Goal: Task Accomplishment & Management: Manage account settings

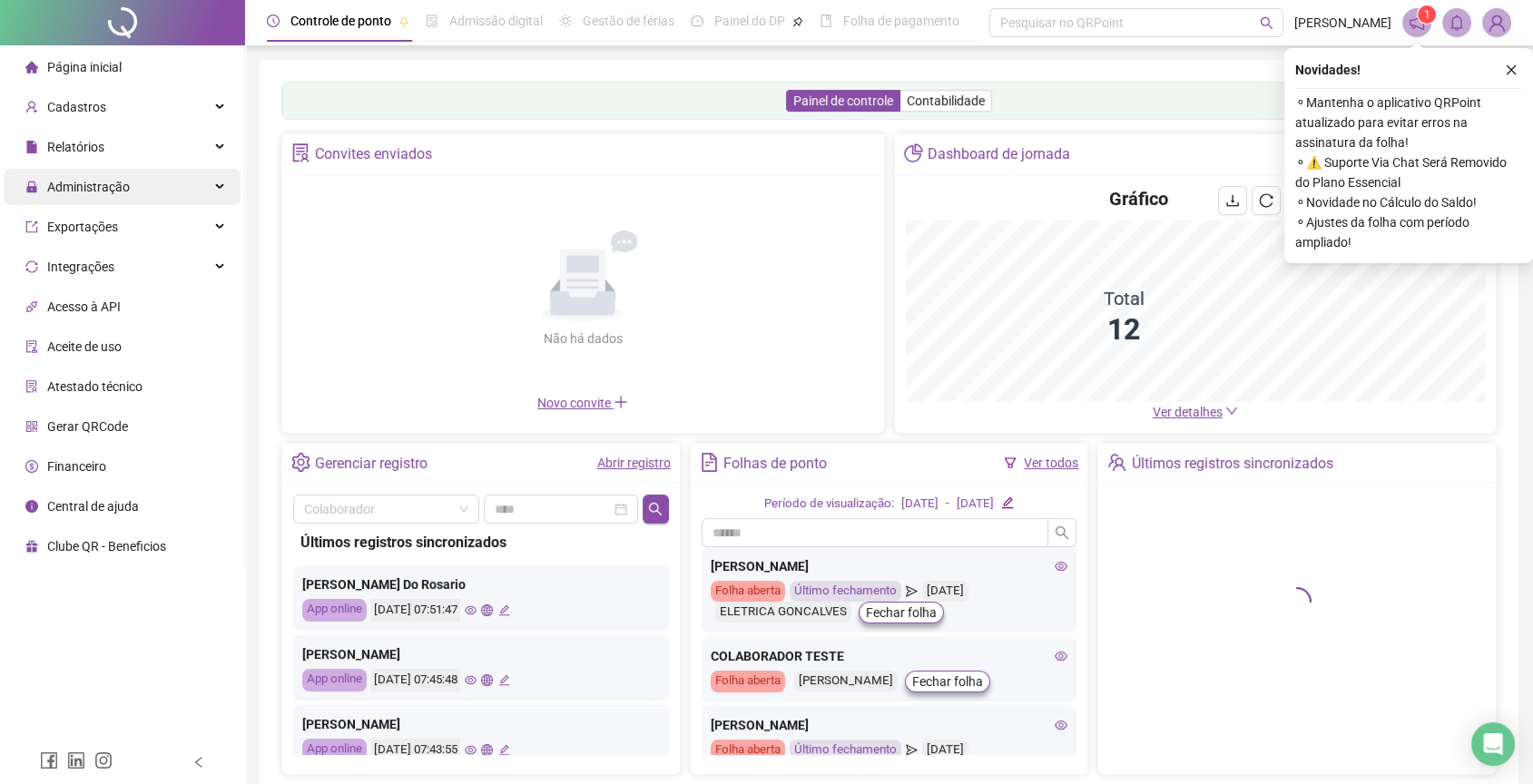
click at [212, 204] on div "Administração" at bounding box center [122, 186] width 237 height 36
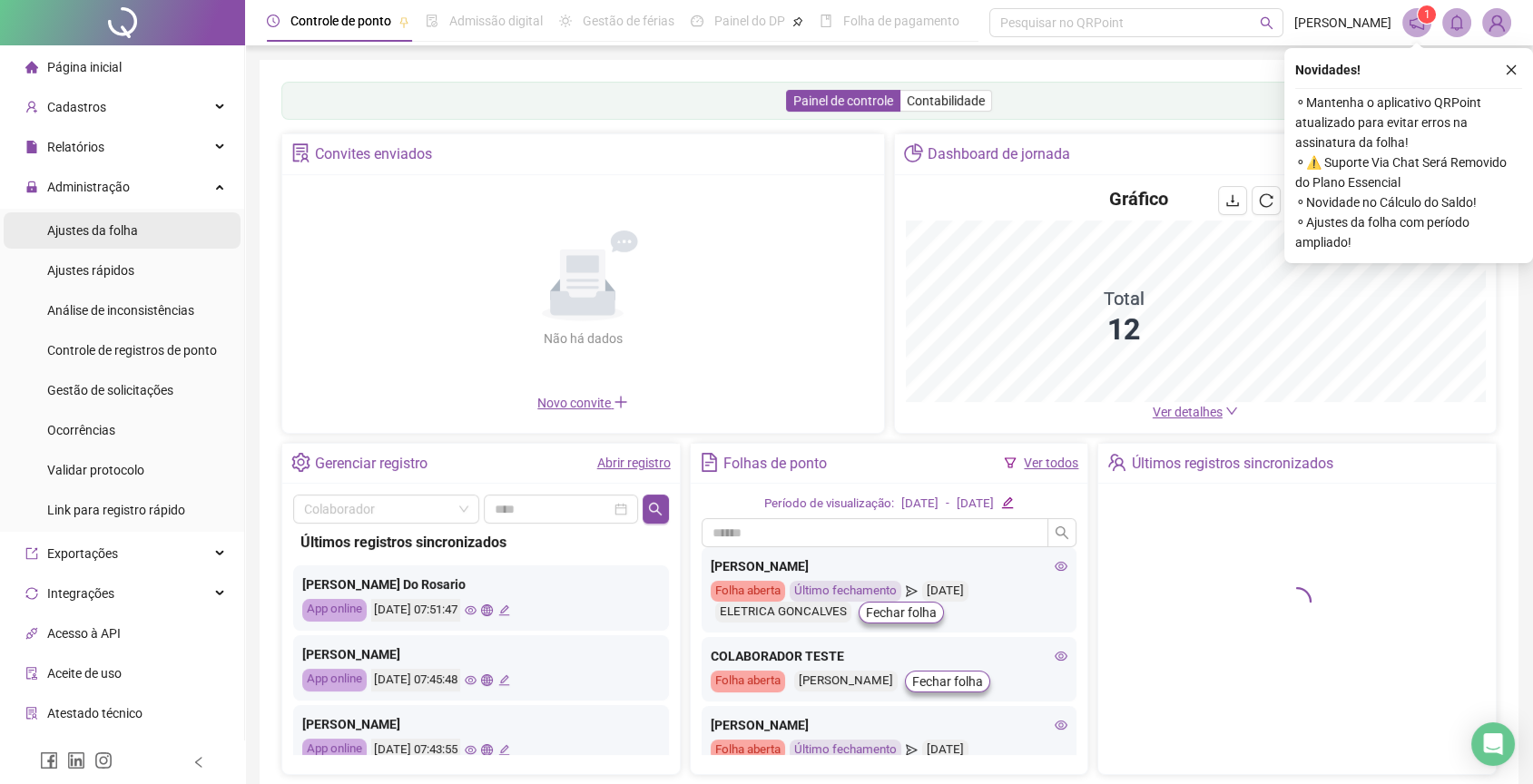
click at [203, 230] on li "Ajustes da folha" at bounding box center [122, 230] width 237 height 36
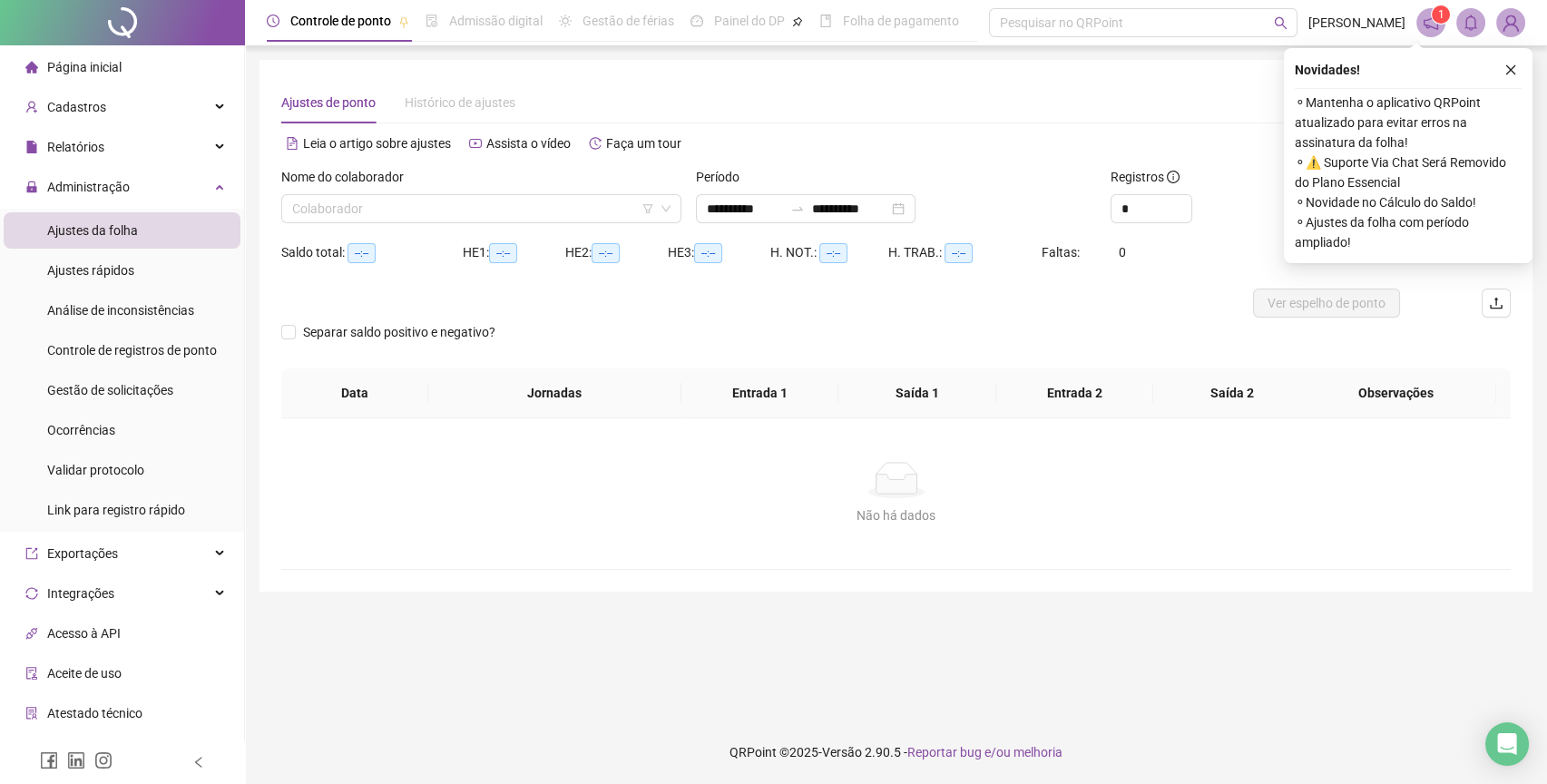
type input "**********"
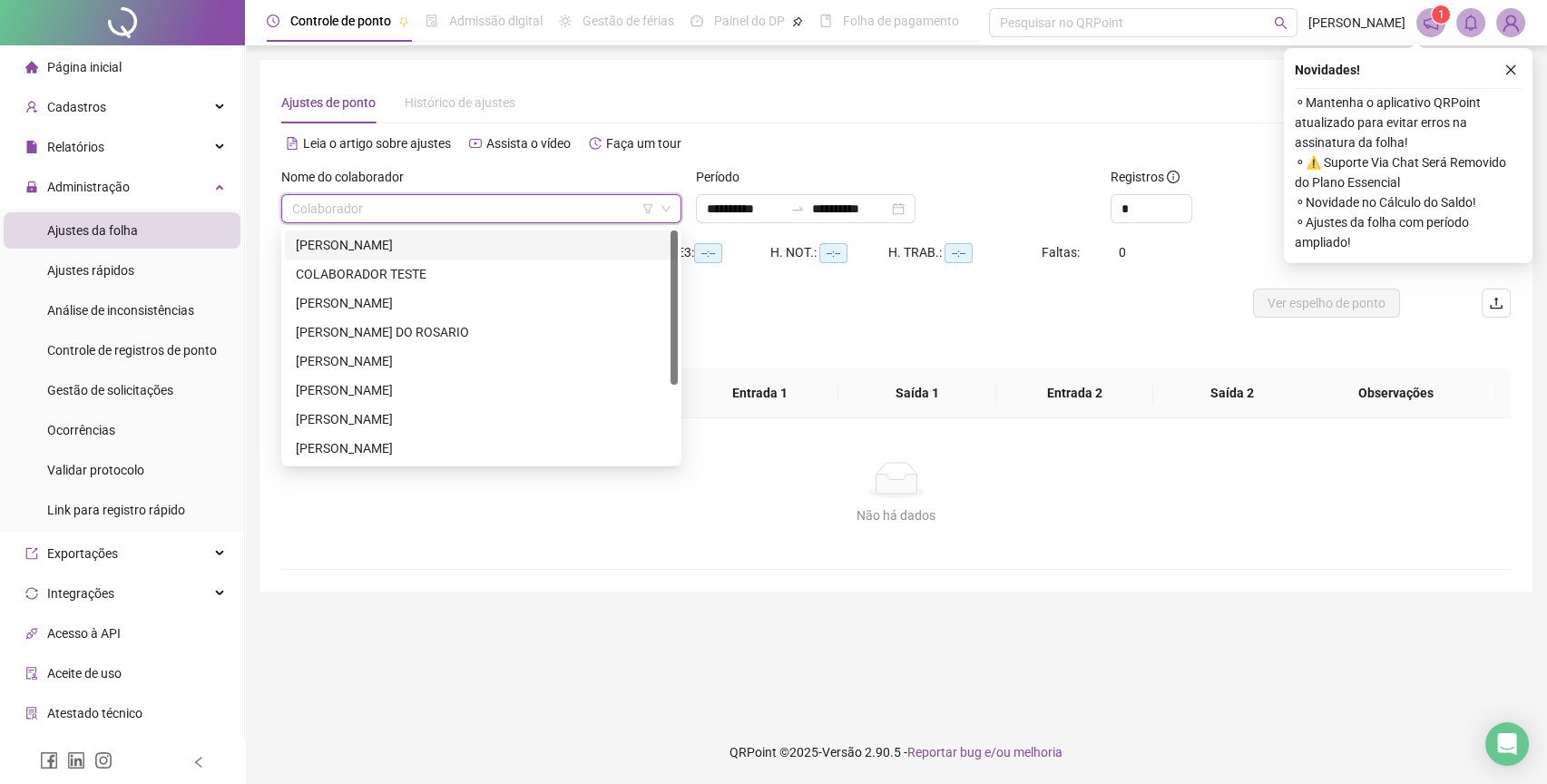
click at [398, 221] on input "search" at bounding box center [473, 209] width 362 height 27
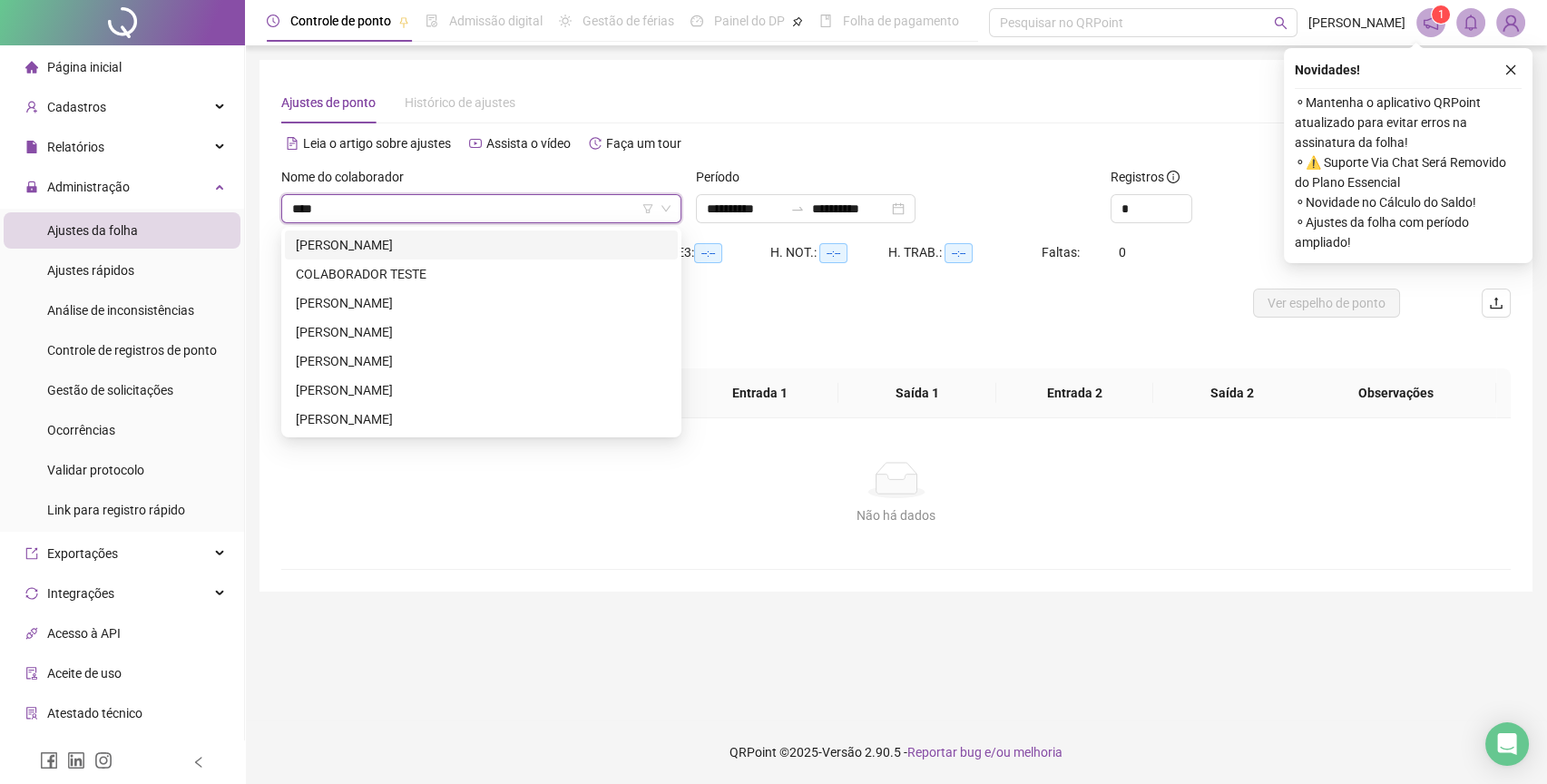
type input "*****"
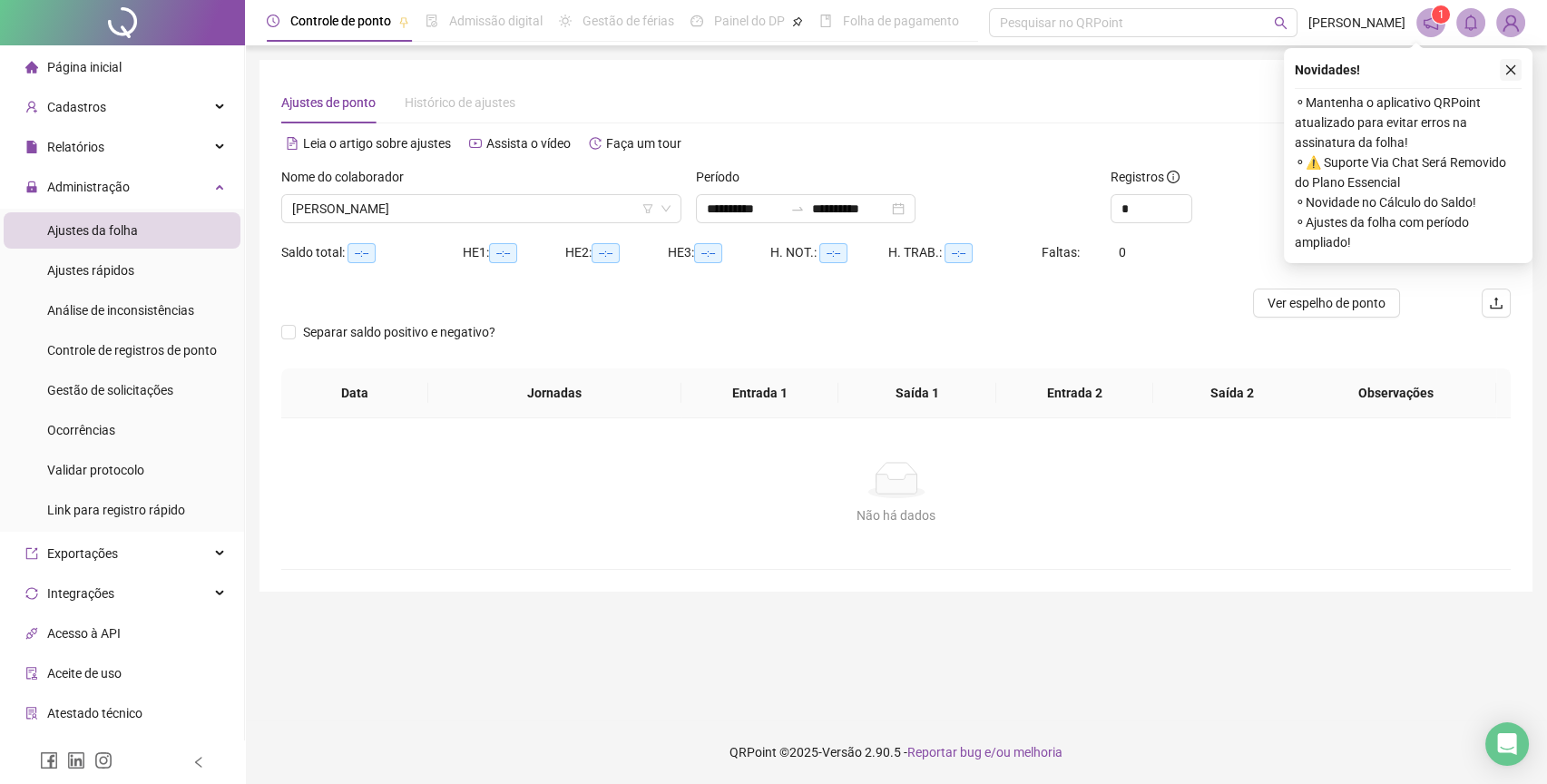
click at [1501, 64] on button "button" at bounding box center [1511, 69] width 22 height 22
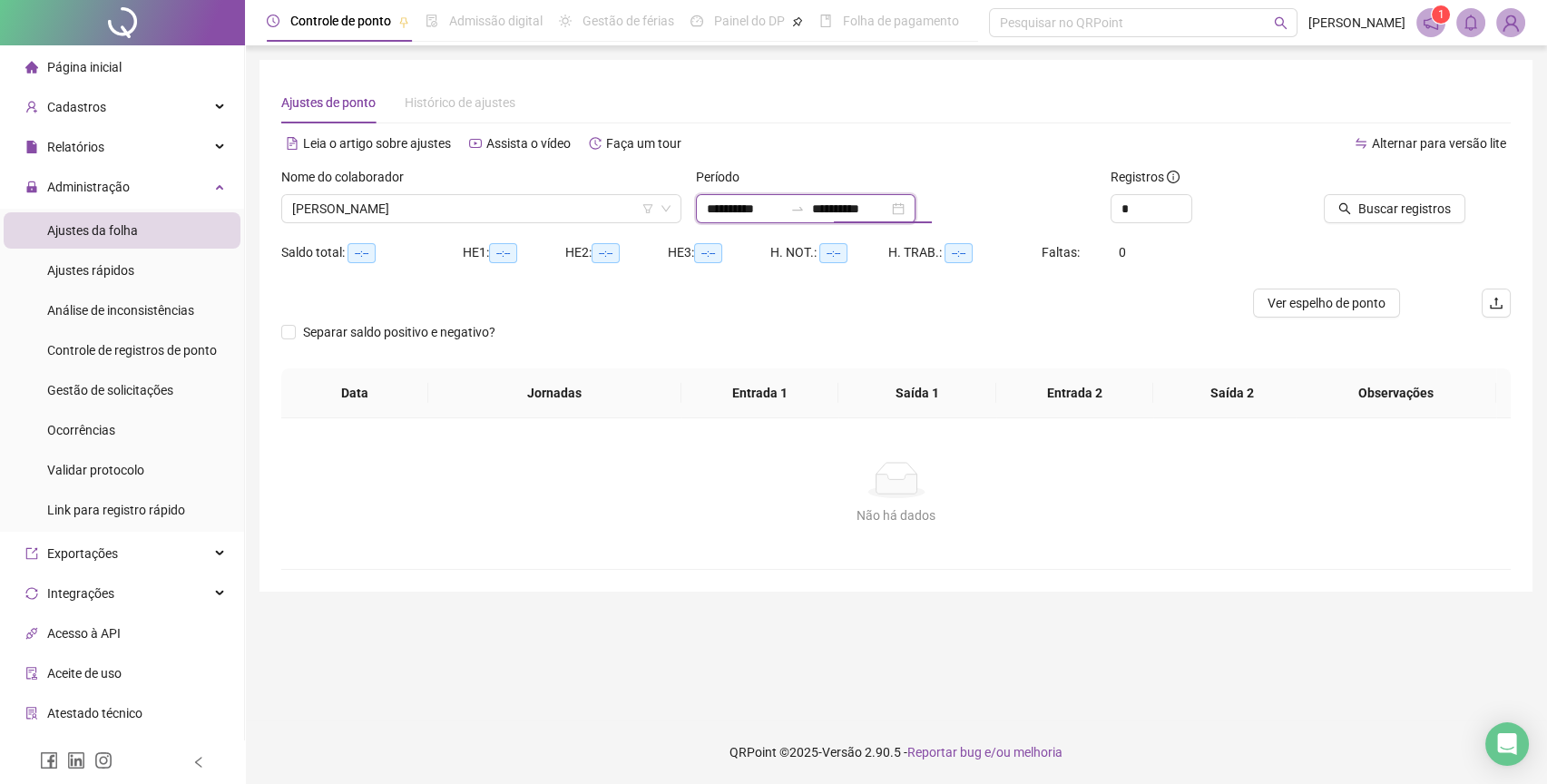
click at [886, 210] on input "**********" at bounding box center [850, 208] width 76 height 20
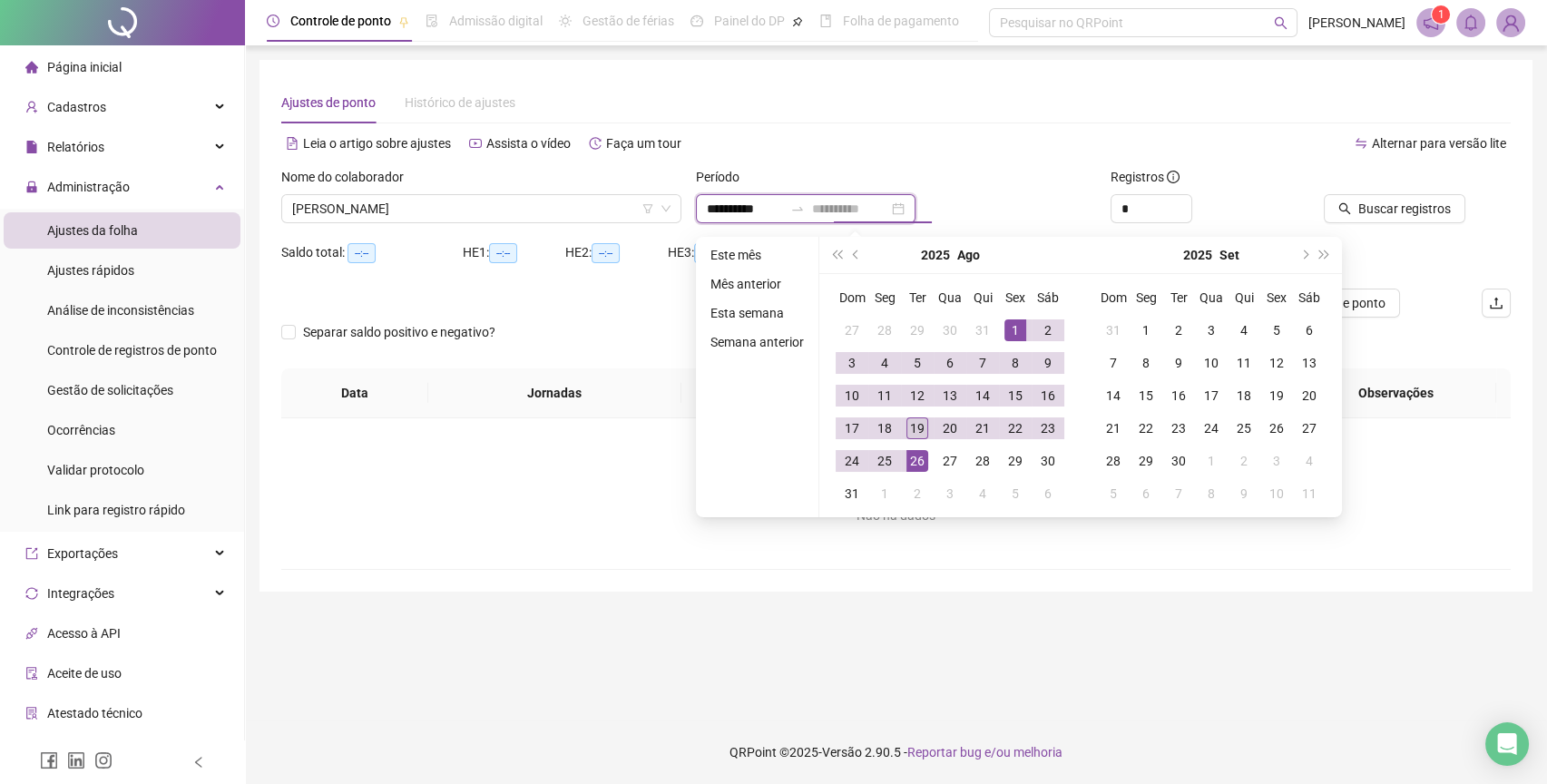
type input "**********"
click at [912, 428] on div "19" at bounding box center [917, 428] width 22 height 22
type input "**********"
click at [1015, 320] on div "1" at bounding box center [1015, 329] width 22 height 22
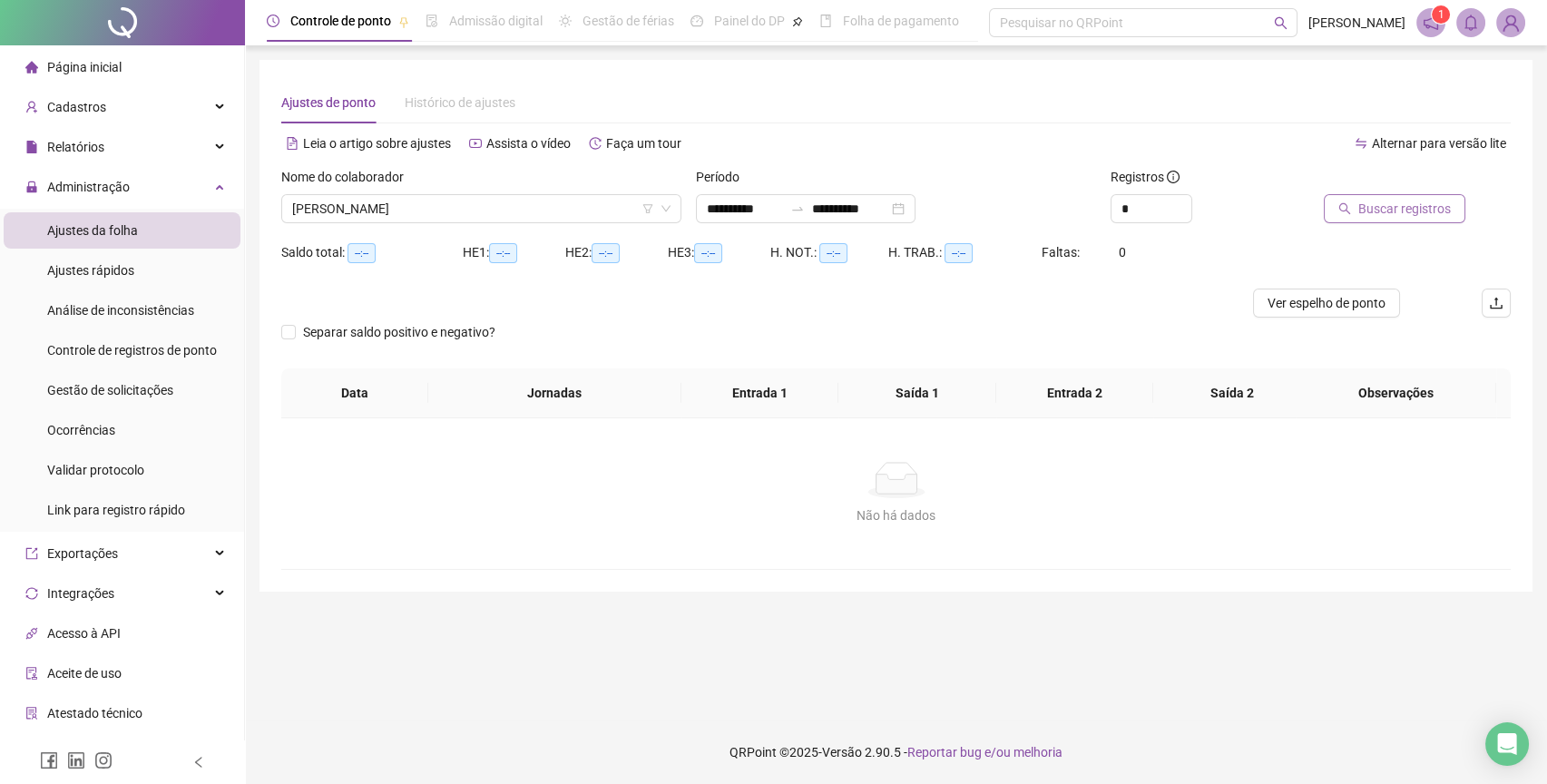
click at [1345, 202] on icon "search" at bounding box center [1345, 209] width 13 height 13
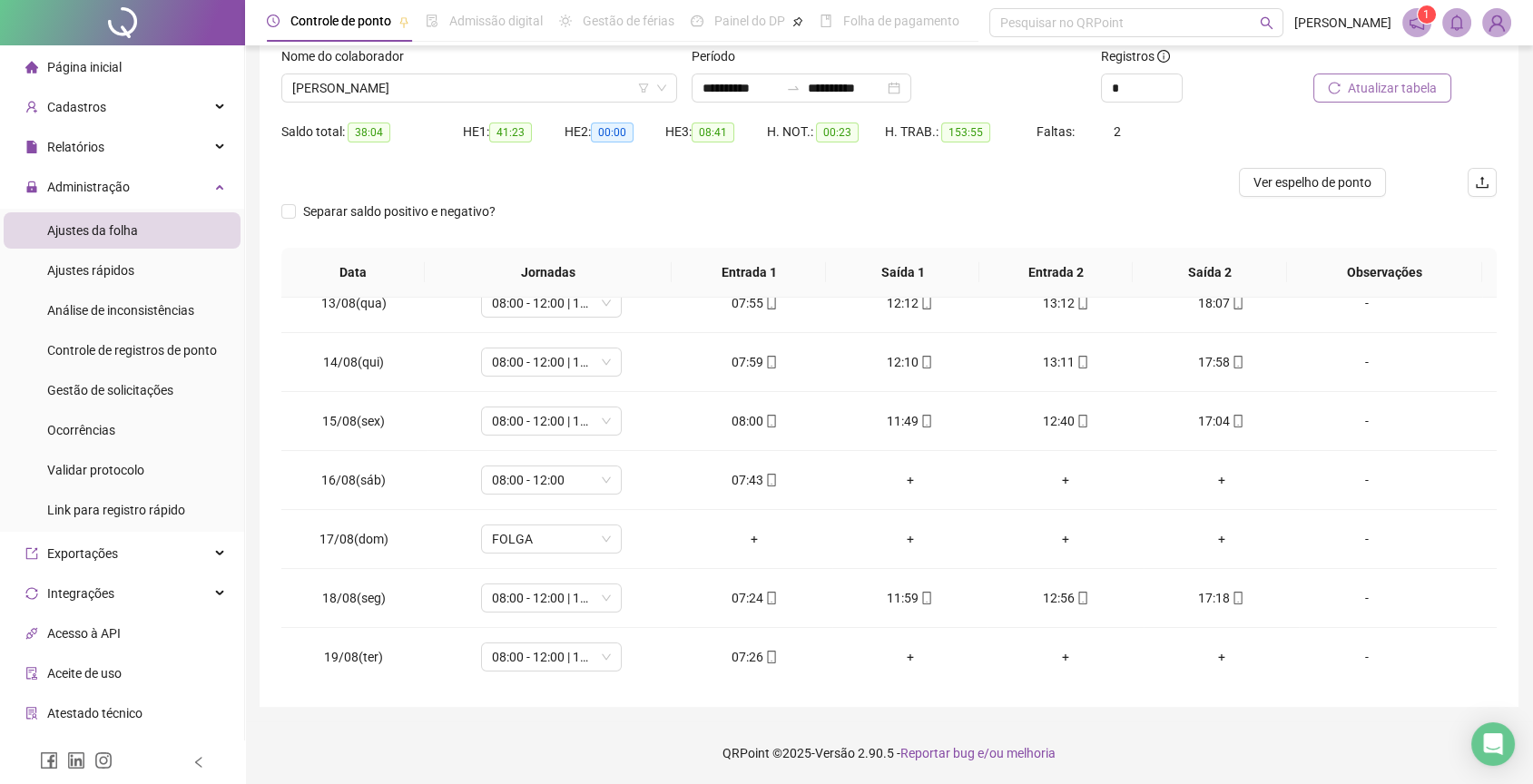
scroll to position [122, 0]
click at [883, 469] on div "+" at bounding box center [910, 478] width 126 height 20
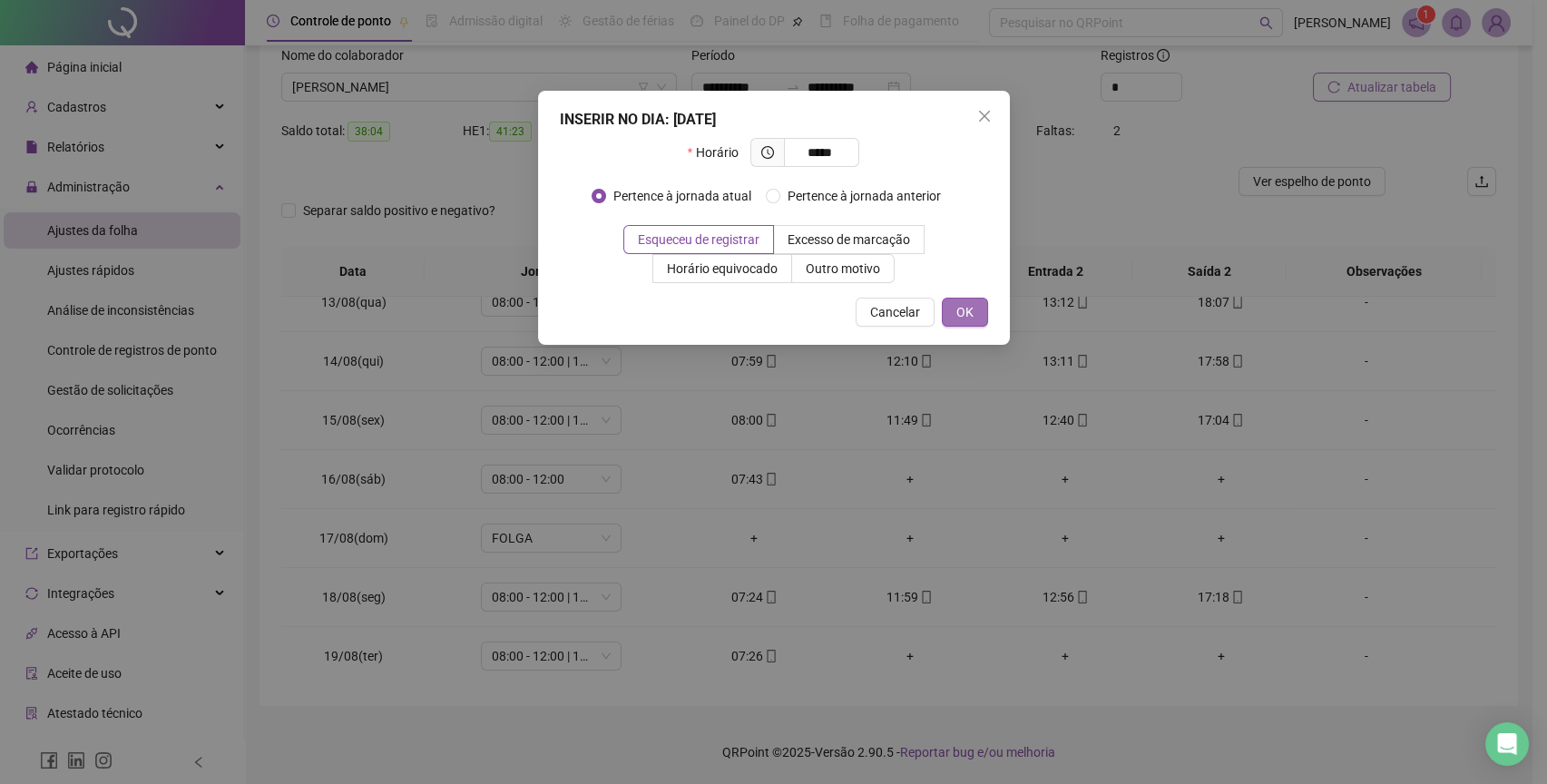
type input "*****"
click at [949, 315] on button "OK" at bounding box center [965, 312] width 46 height 29
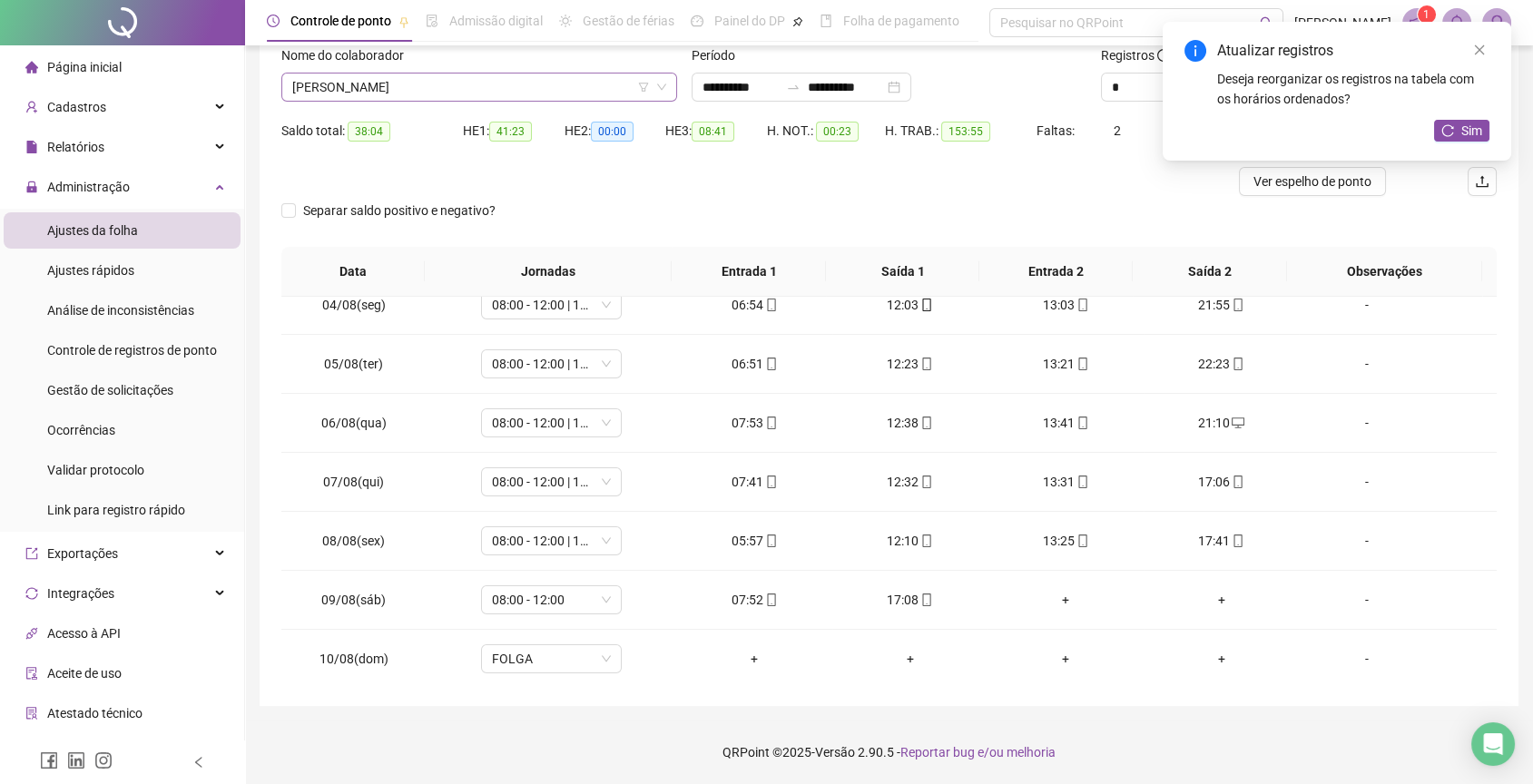
scroll to position [116, 0]
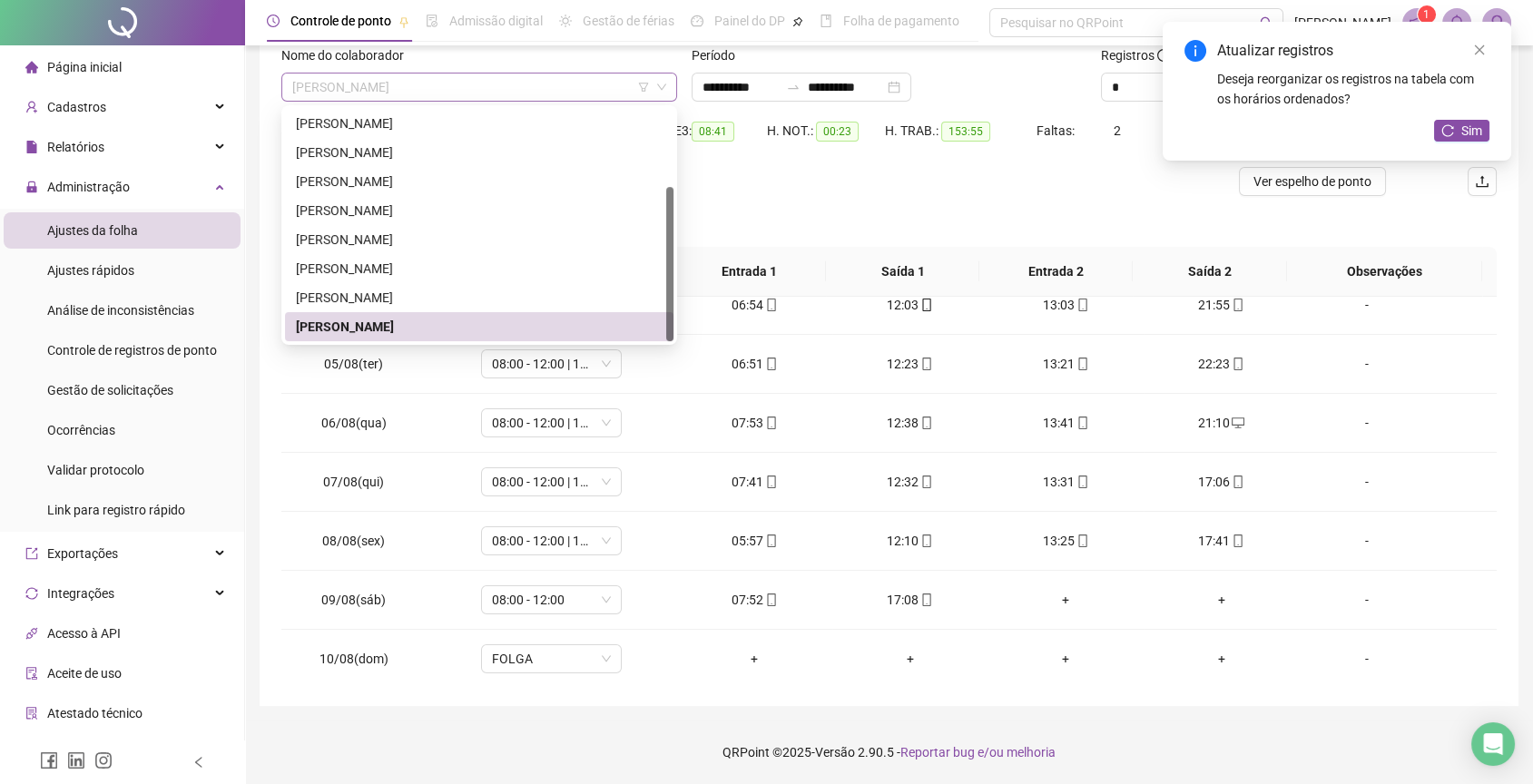
click at [595, 85] on span "[PERSON_NAME]" at bounding box center [479, 87] width 374 height 27
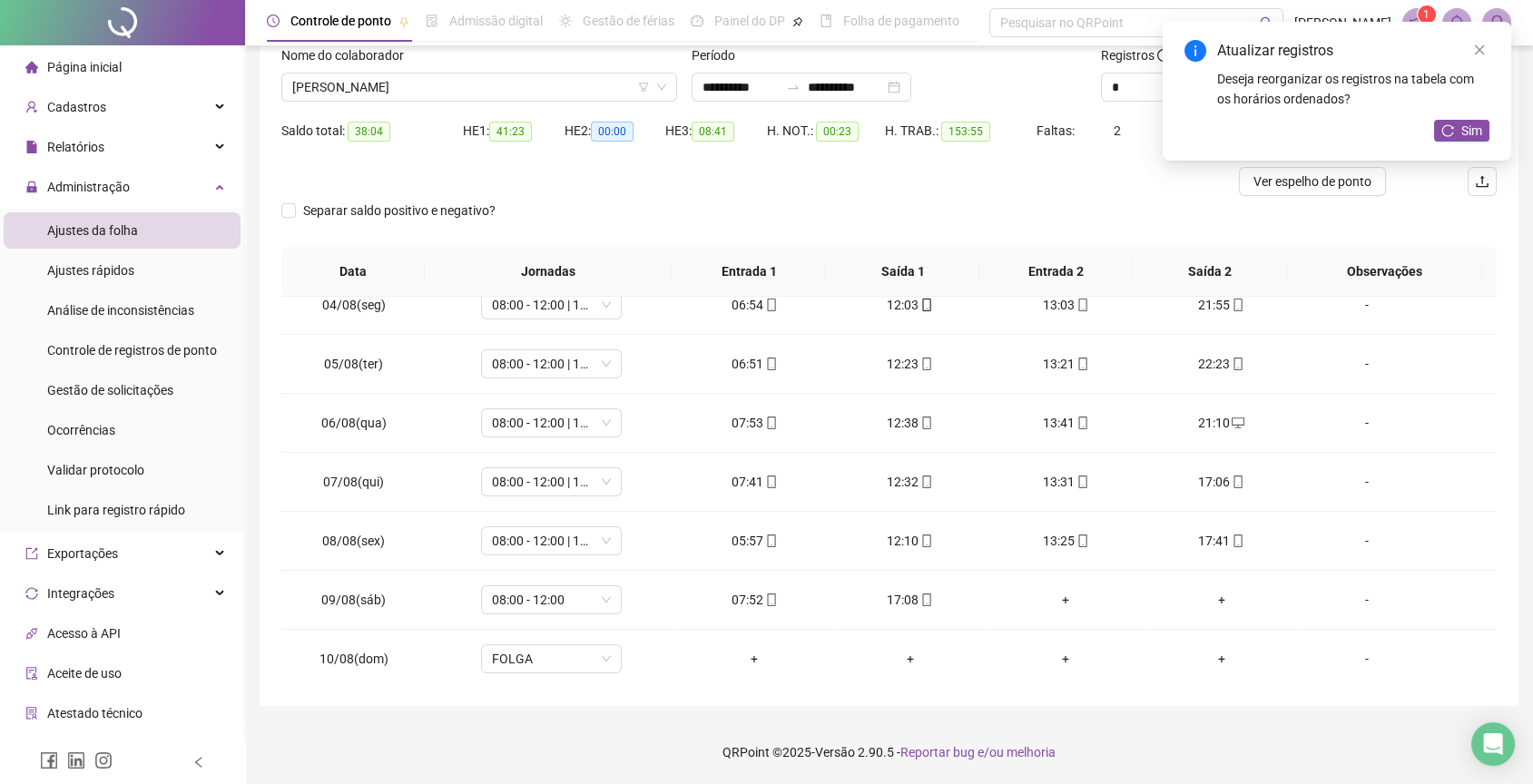
click at [815, 224] on div "Separar saldo positivo e negativo?" at bounding box center [889, 221] width 1216 height 51
click at [1455, 134] on button "Sim" at bounding box center [1461, 130] width 55 height 22
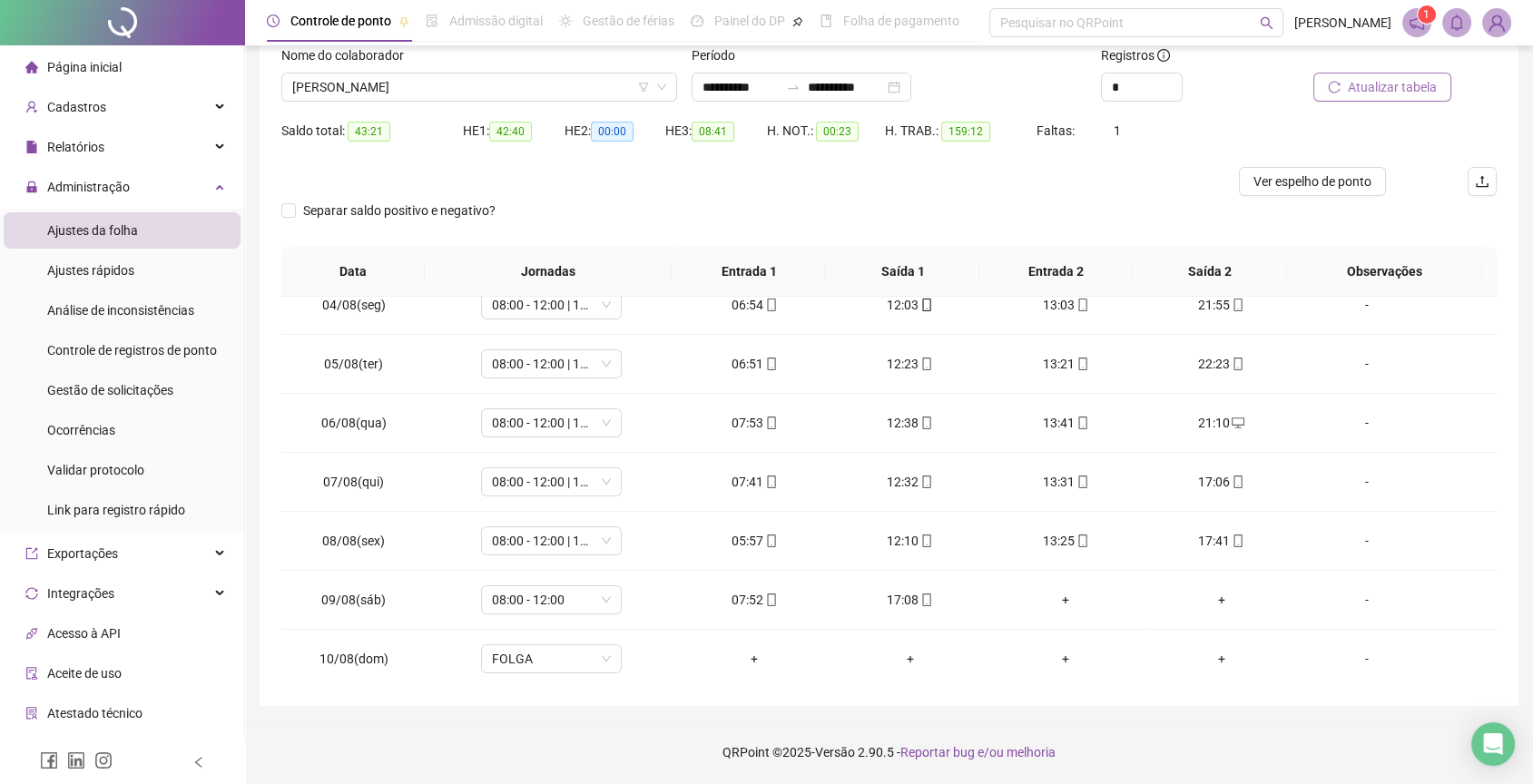
click at [540, 101] on div "Nome do colaborador [PERSON_NAME]" at bounding box center [479, 80] width 410 height 71
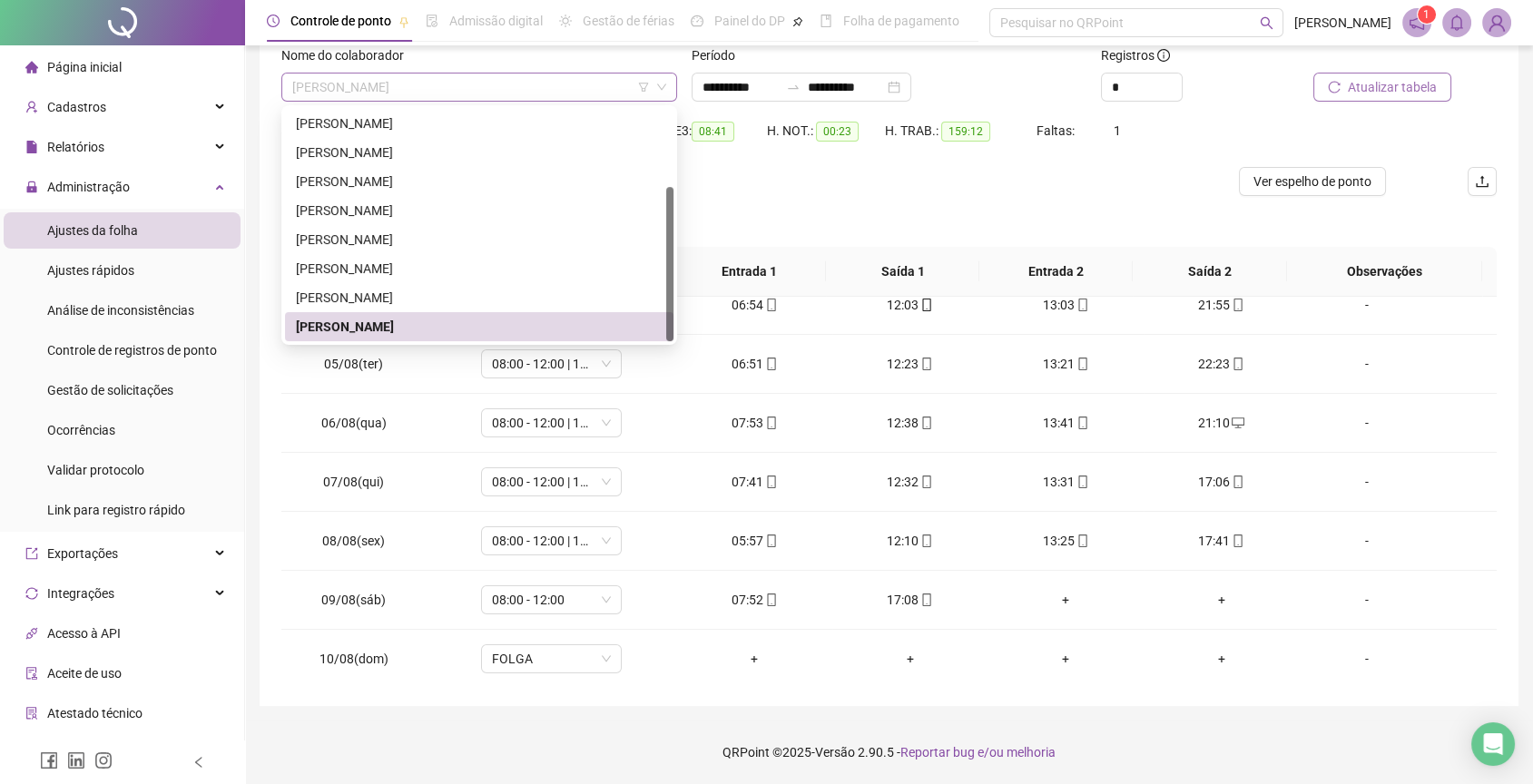
click at [520, 78] on span "[PERSON_NAME]" at bounding box center [479, 87] width 374 height 27
click at [457, 290] on div "[PERSON_NAME]" at bounding box center [479, 297] width 367 height 20
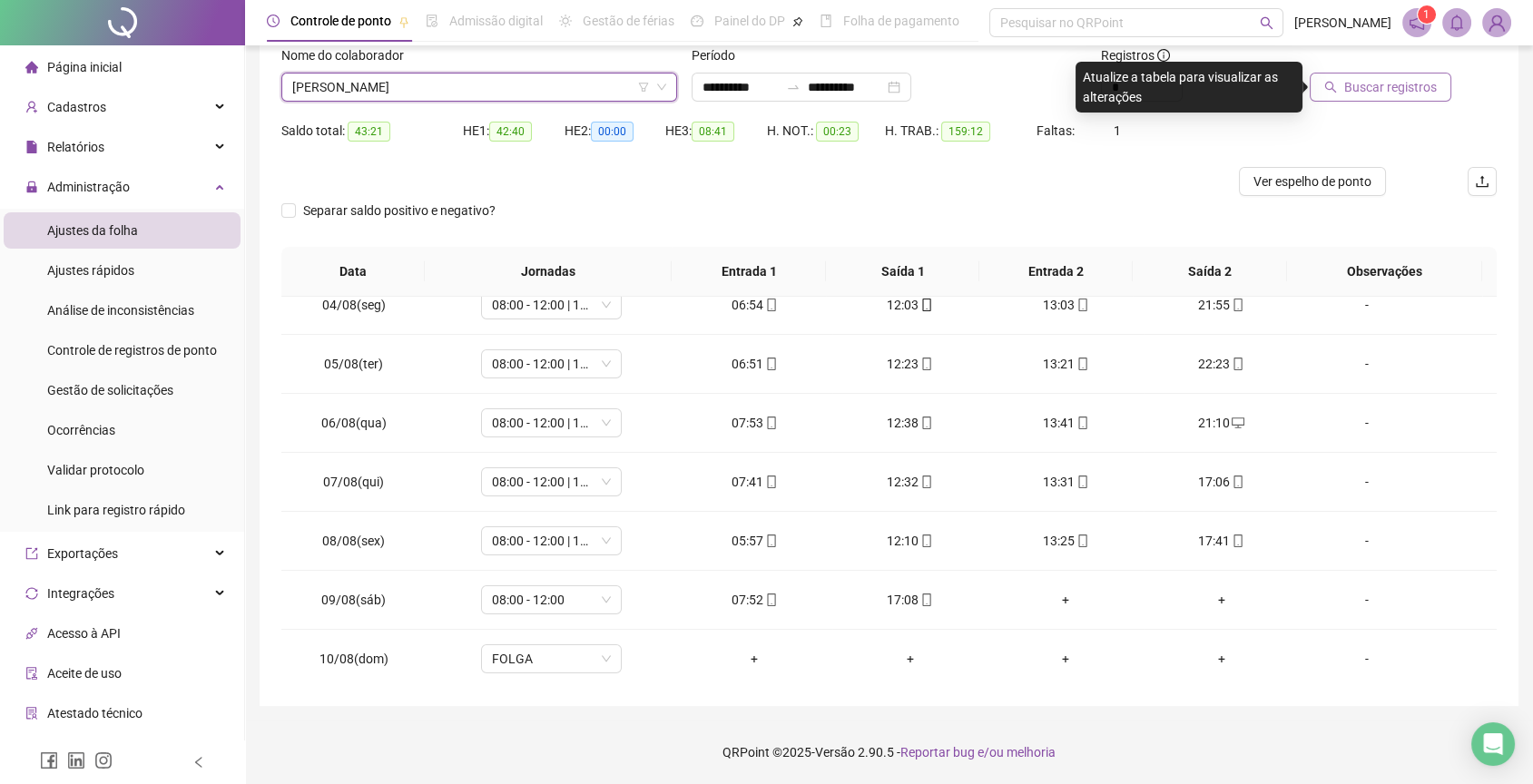
click at [1365, 87] on span "Buscar registros" at bounding box center [1390, 86] width 93 height 20
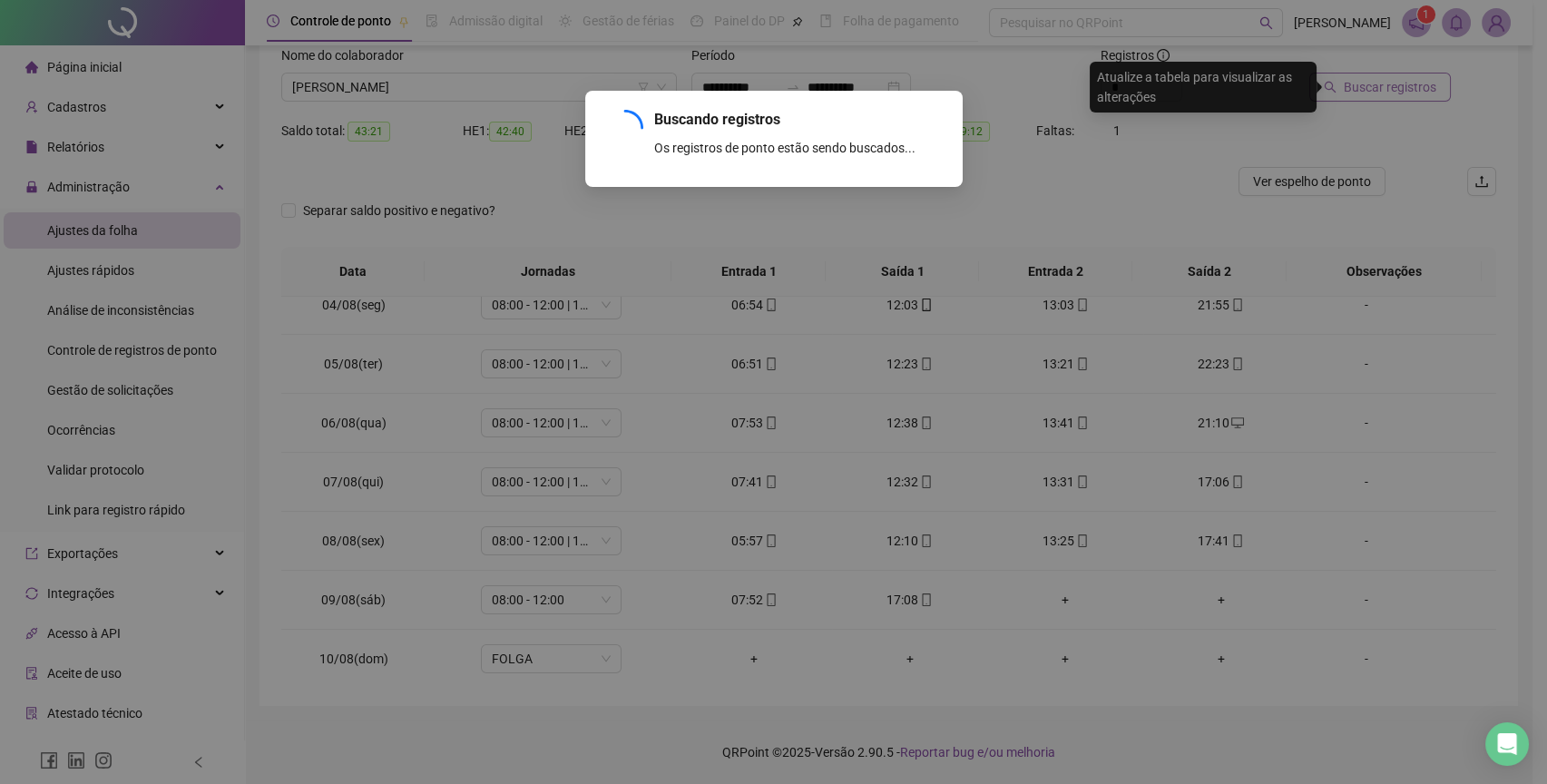
click at [1365, 87] on div "Buscando registros Os registros de ponto estão sendo buscados... OK" at bounding box center [773, 392] width 1547 height 784
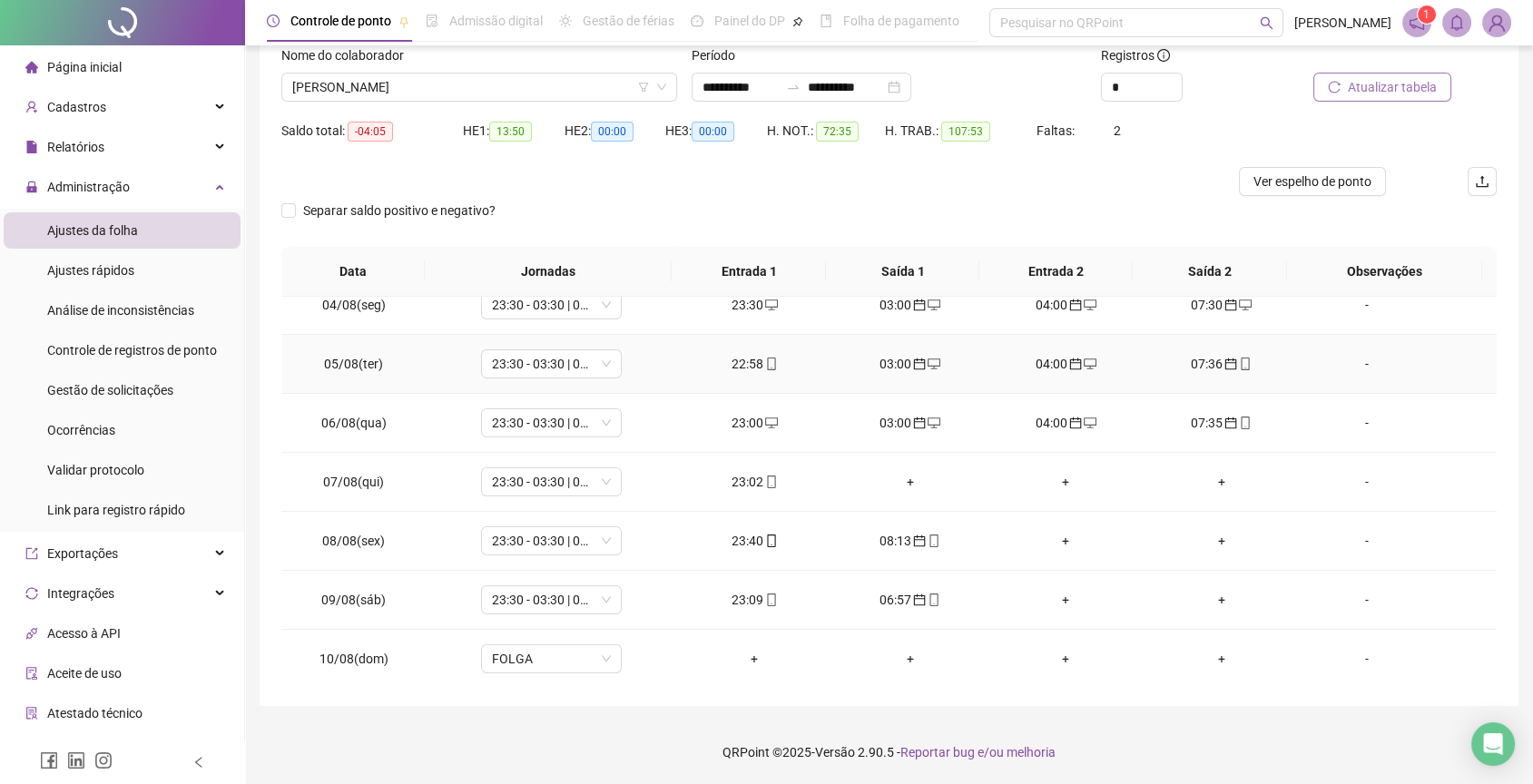
scroll to position [732, 0]
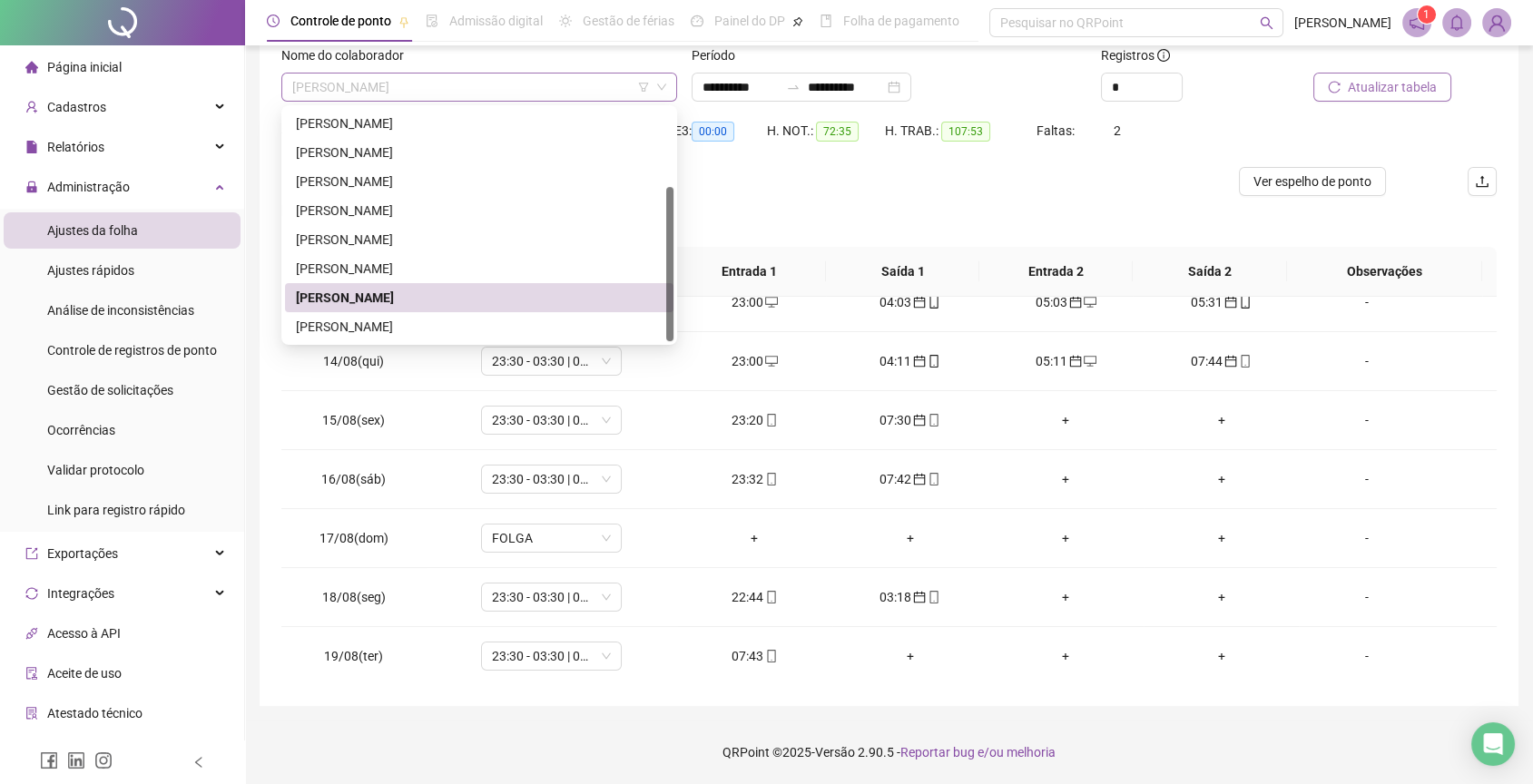
click at [532, 94] on span "[PERSON_NAME]" at bounding box center [479, 87] width 374 height 27
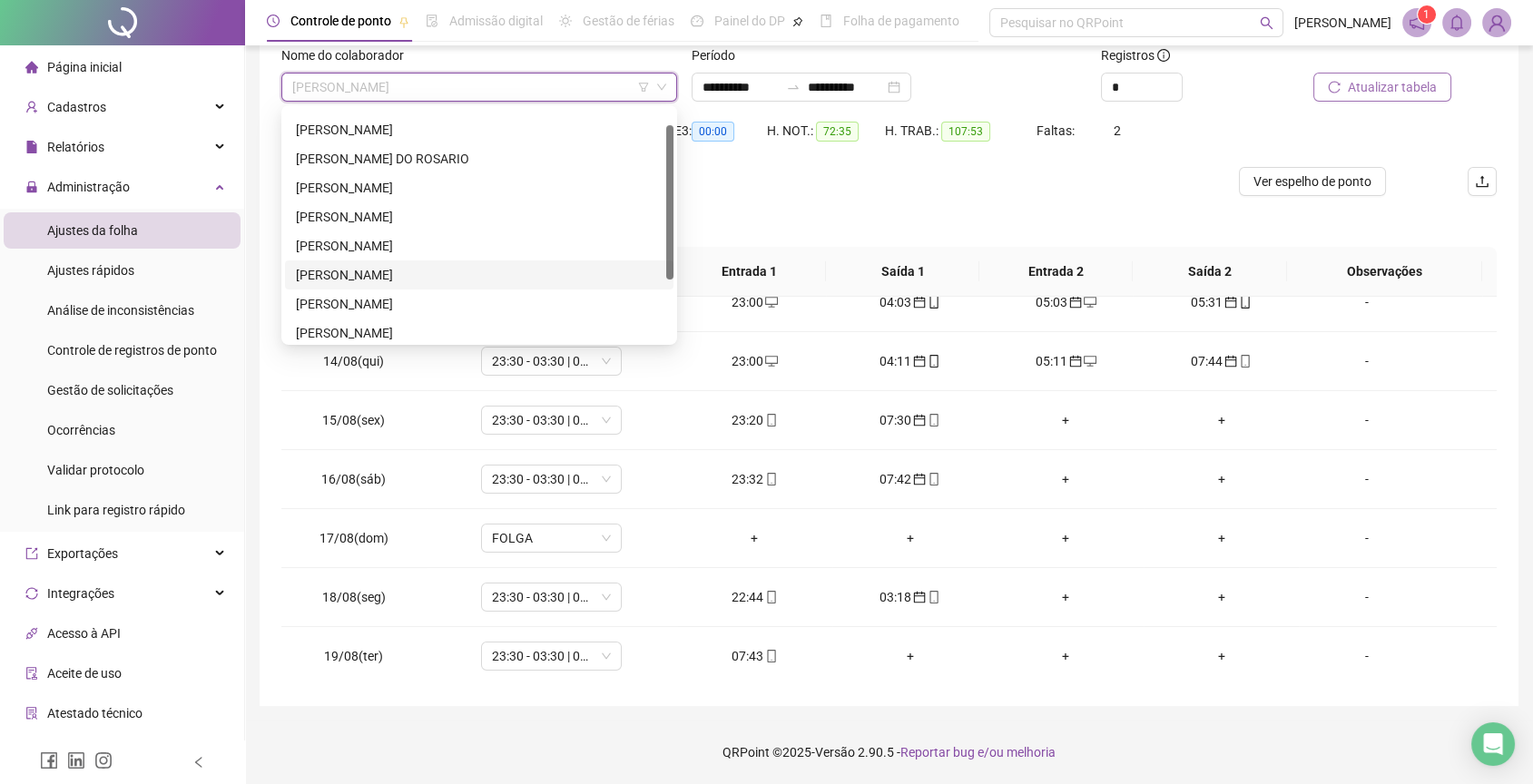
scroll to position [23, 0]
click at [476, 301] on div "[PERSON_NAME]" at bounding box center [479, 302] width 367 height 20
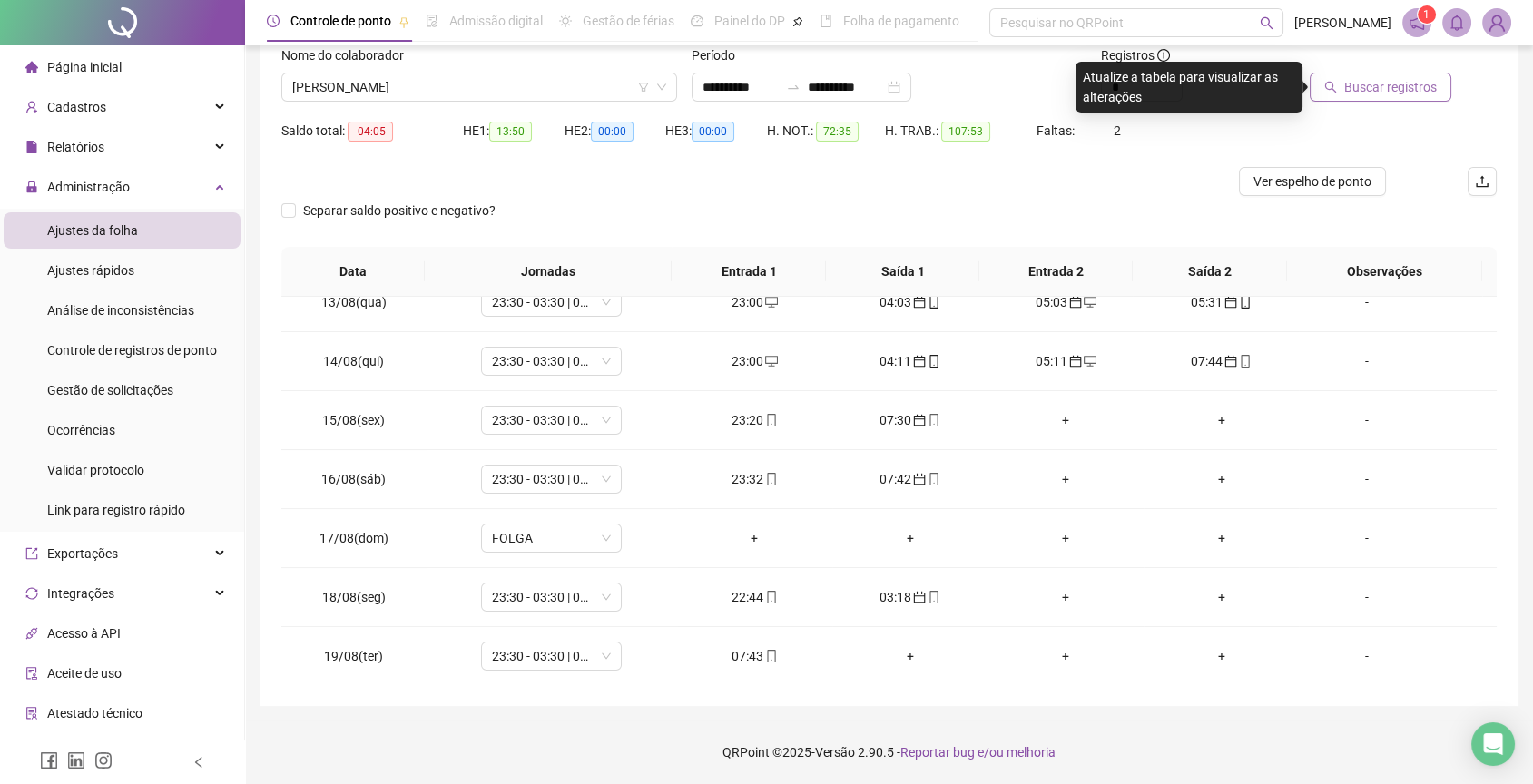
click at [1416, 77] on span "Buscar registros" at bounding box center [1390, 86] width 93 height 20
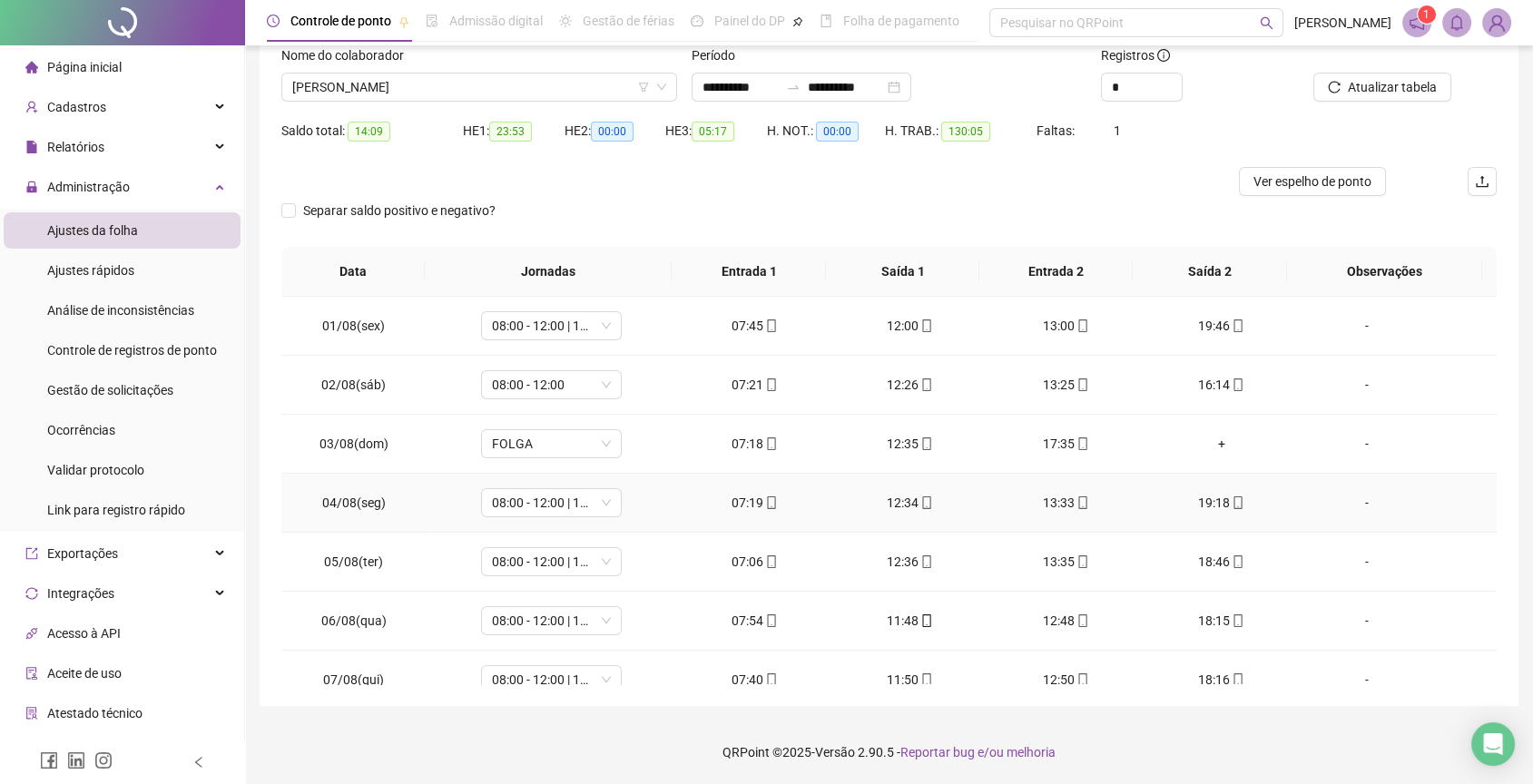
scroll to position [732, 0]
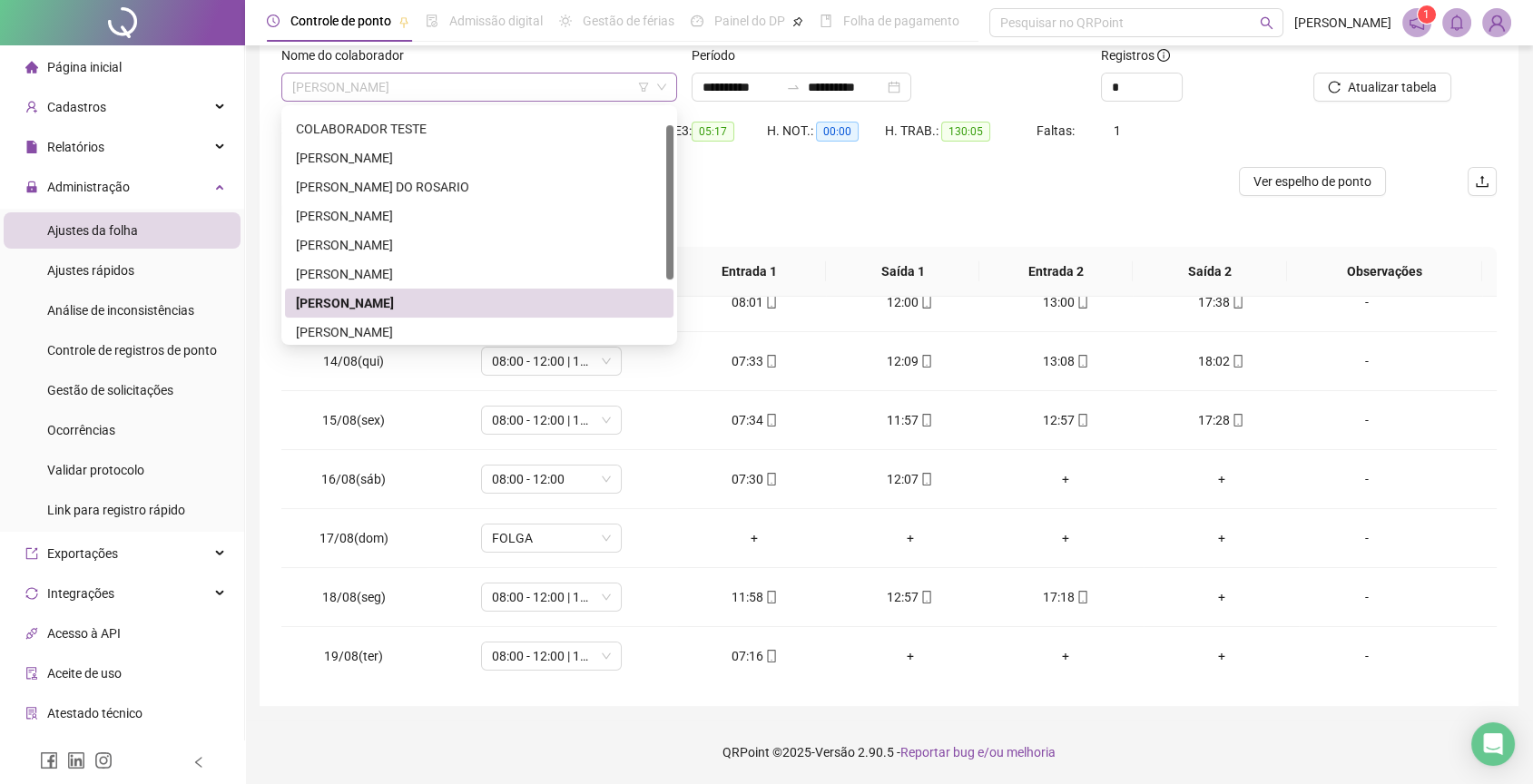
click at [492, 100] on span "[PERSON_NAME]" at bounding box center [479, 87] width 374 height 27
click at [412, 235] on div "[PERSON_NAME]" at bounding box center [479, 244] width 367 height 20
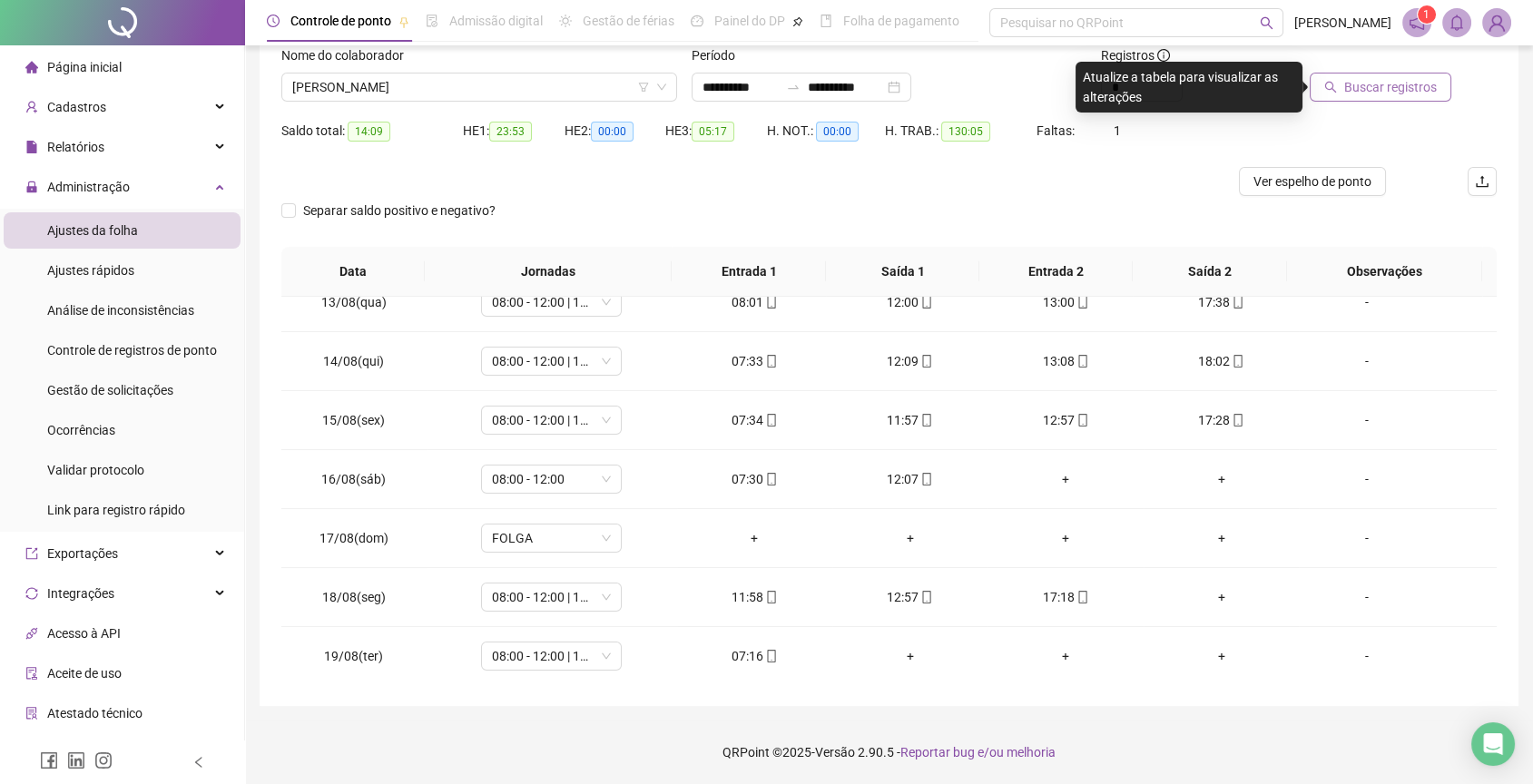
click at [1363, 73] on button "Buscar registros" at bounding box center [1380, 87] width 141 height 29
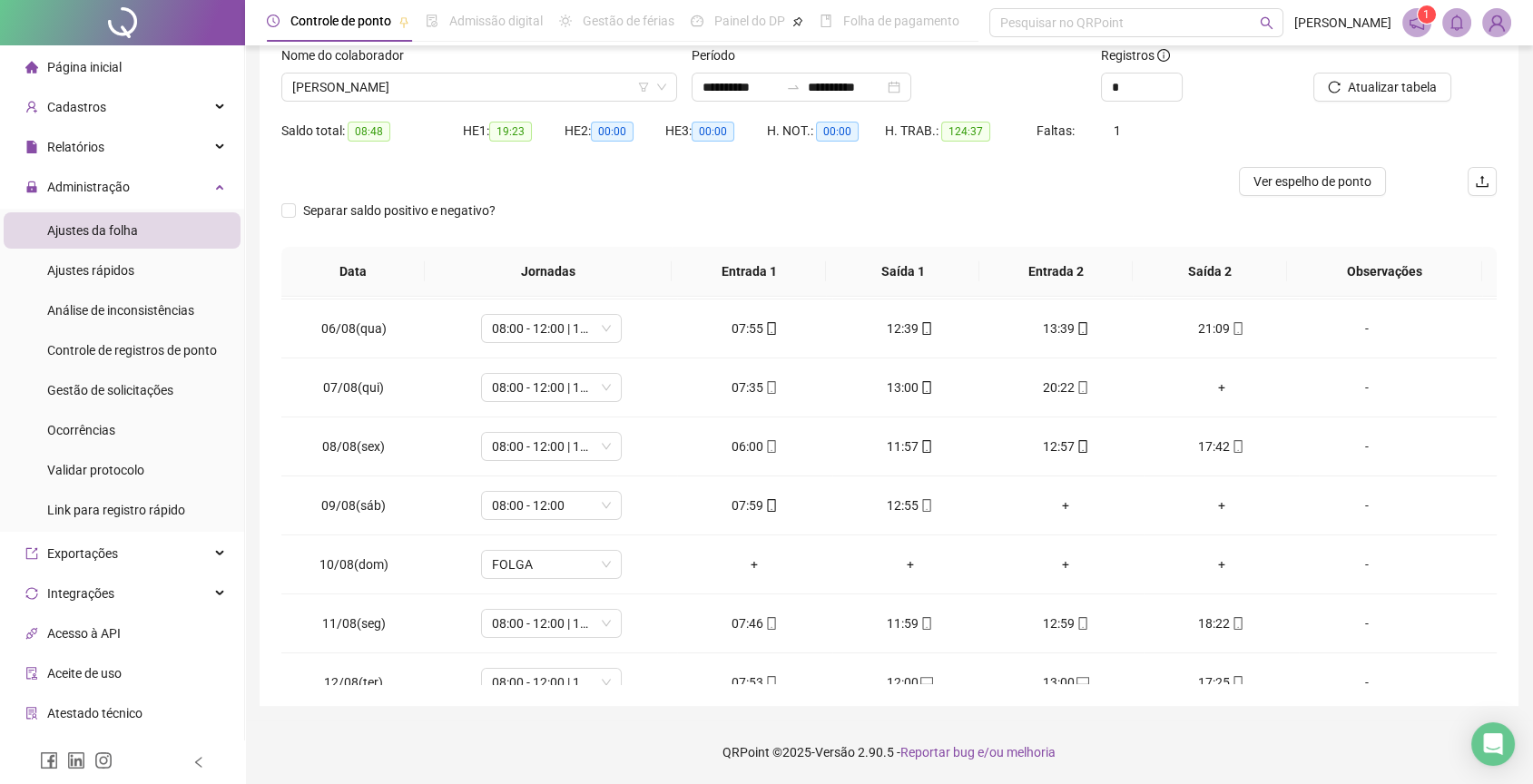
scroll to position [252, 0]
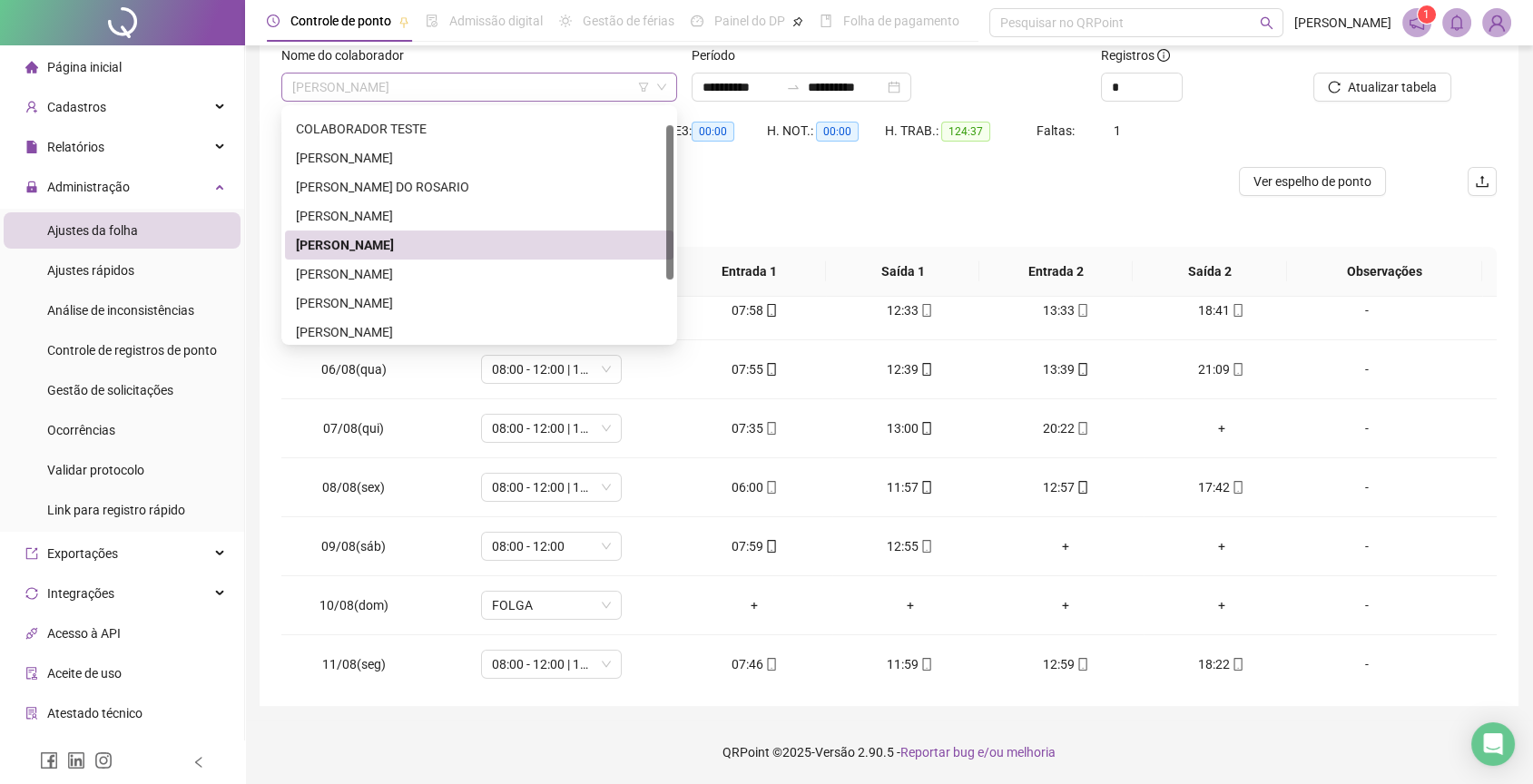
click at [572, 74] on span "[PERSON_NAME]" at bounding box center [479, 87] width 374 height 27
click at [492, 213] on div "[PERSON_NAME]" at bounding box center [479, 215] width 367 height 20
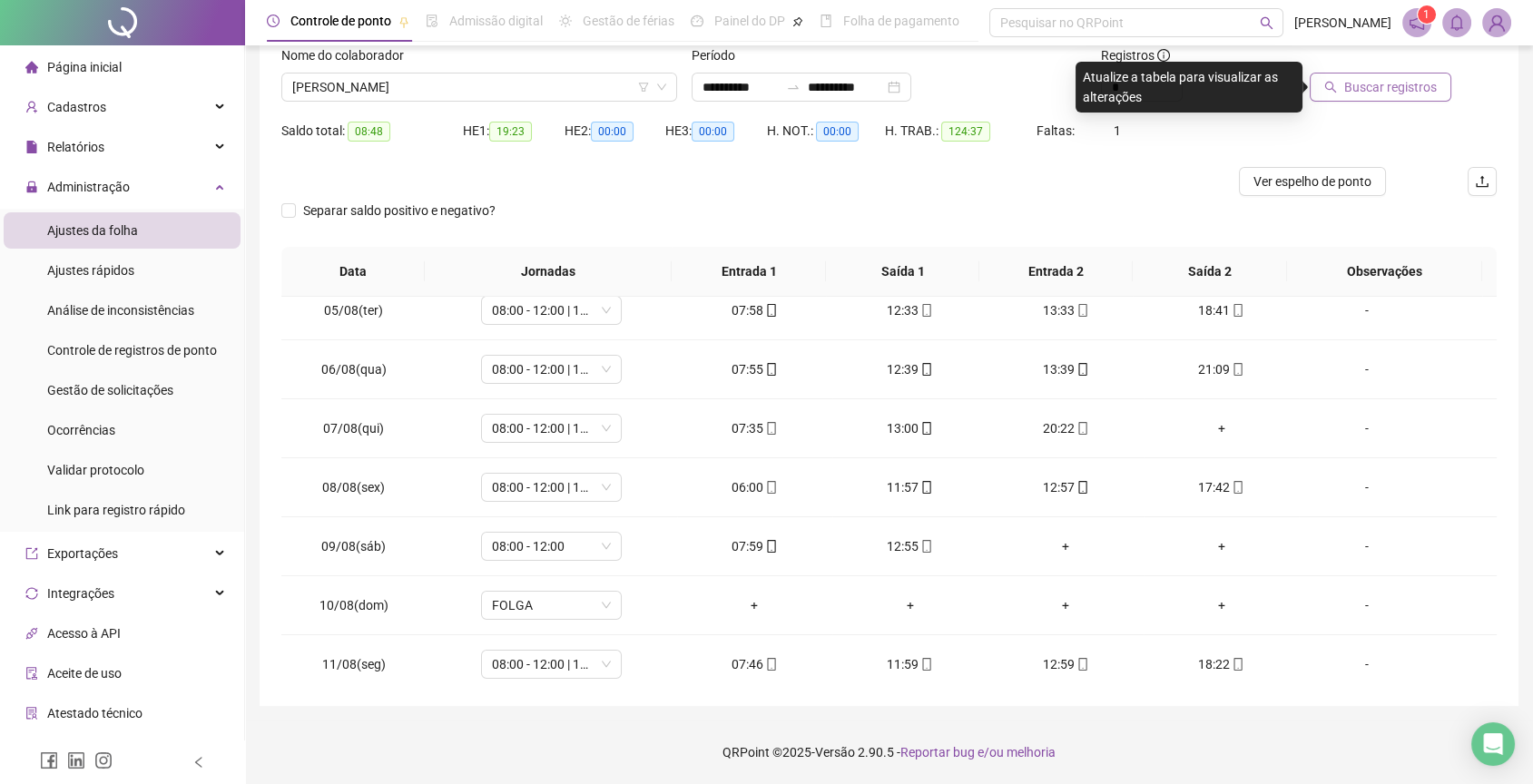
click at [1396, 100] on button "Buscar registros" at bounding box center [1380, 87] width 141 height 29
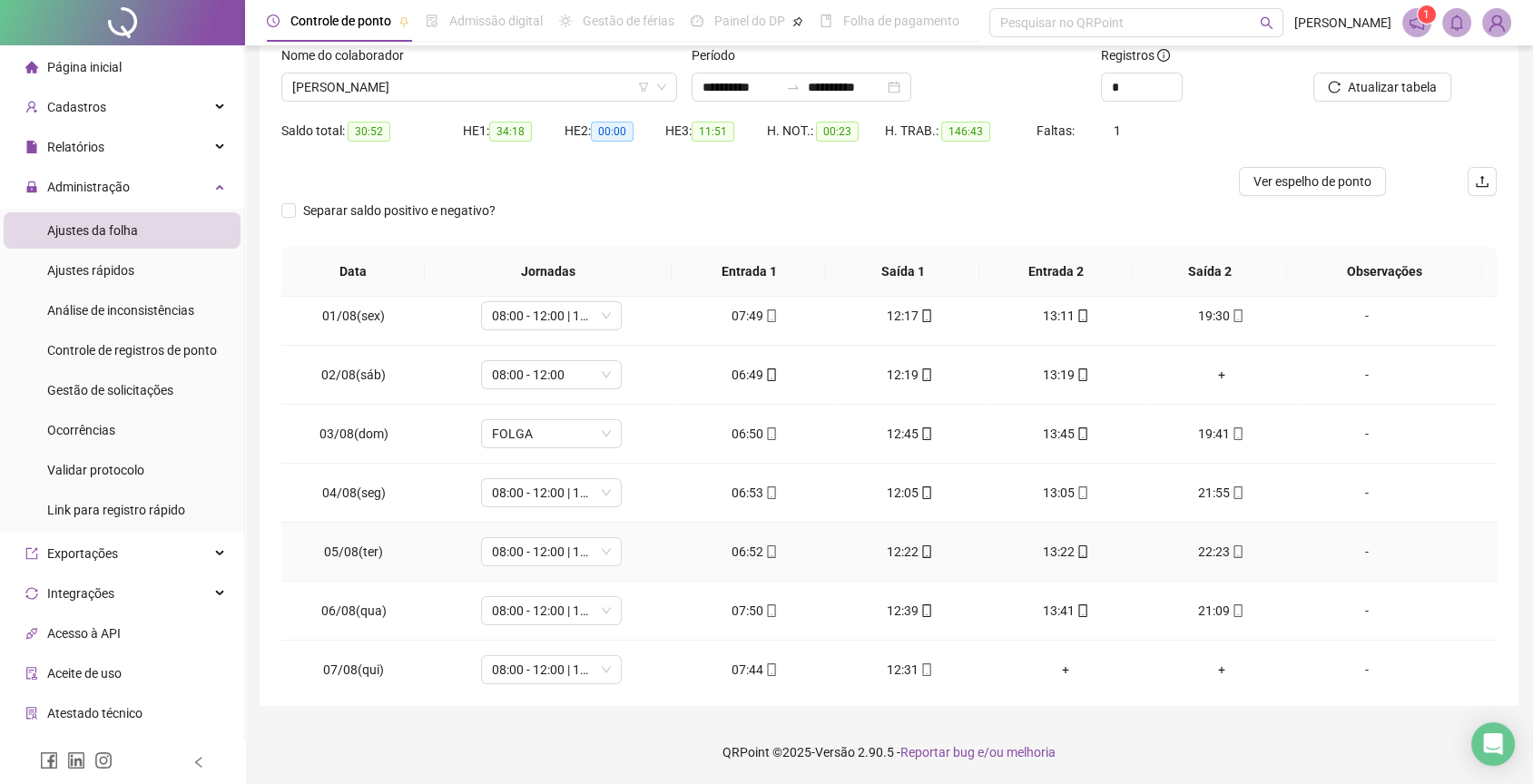
scroll to position [0, 0]
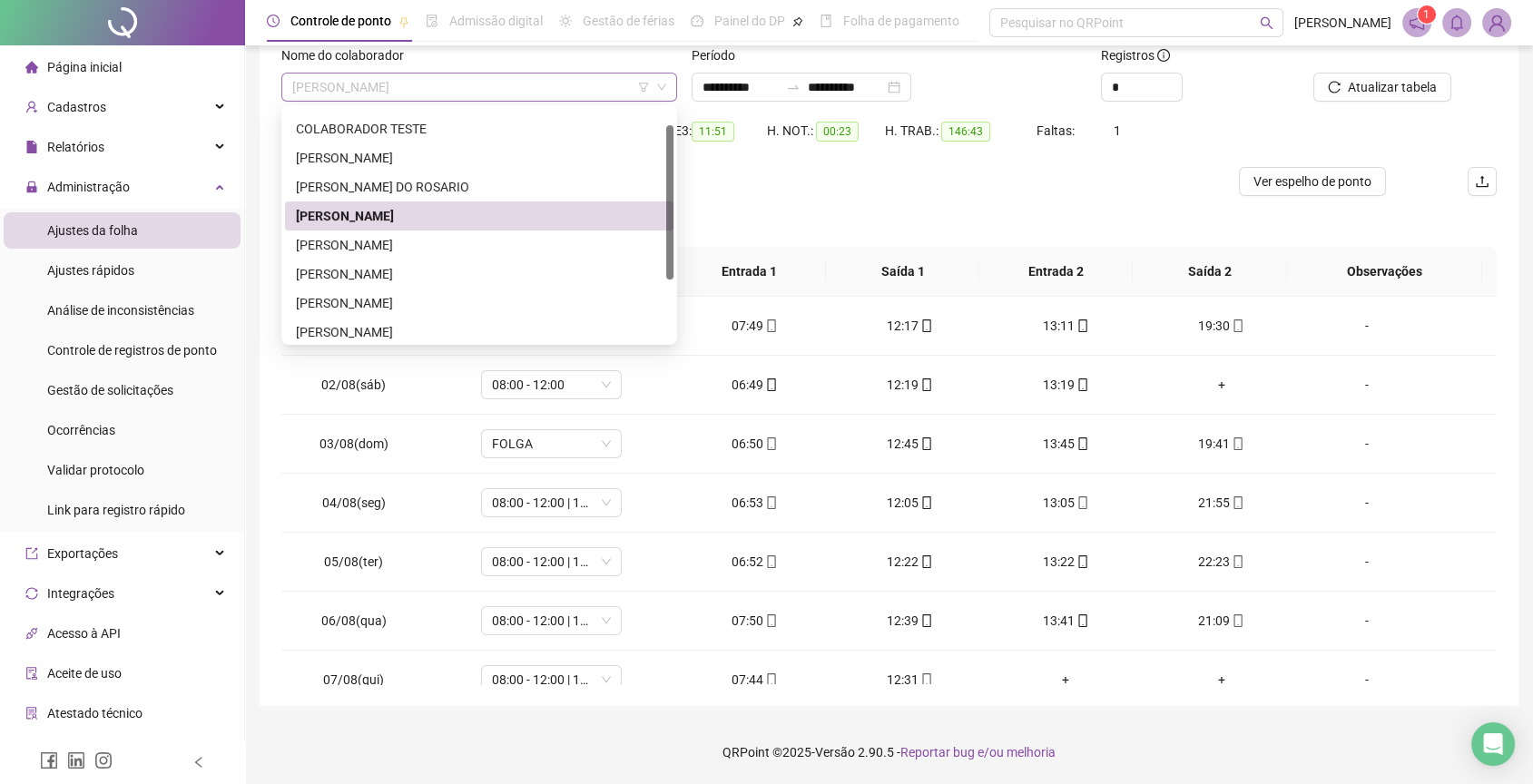
click at [431, 94] on span "[PERSON_NAME]" at bounding box center [479, 87] width 374 height 27
click at [446, 188] on div "[PERSON_NAME] DO ROSARIO" at bounding box center [479, 186] width 367 height 20
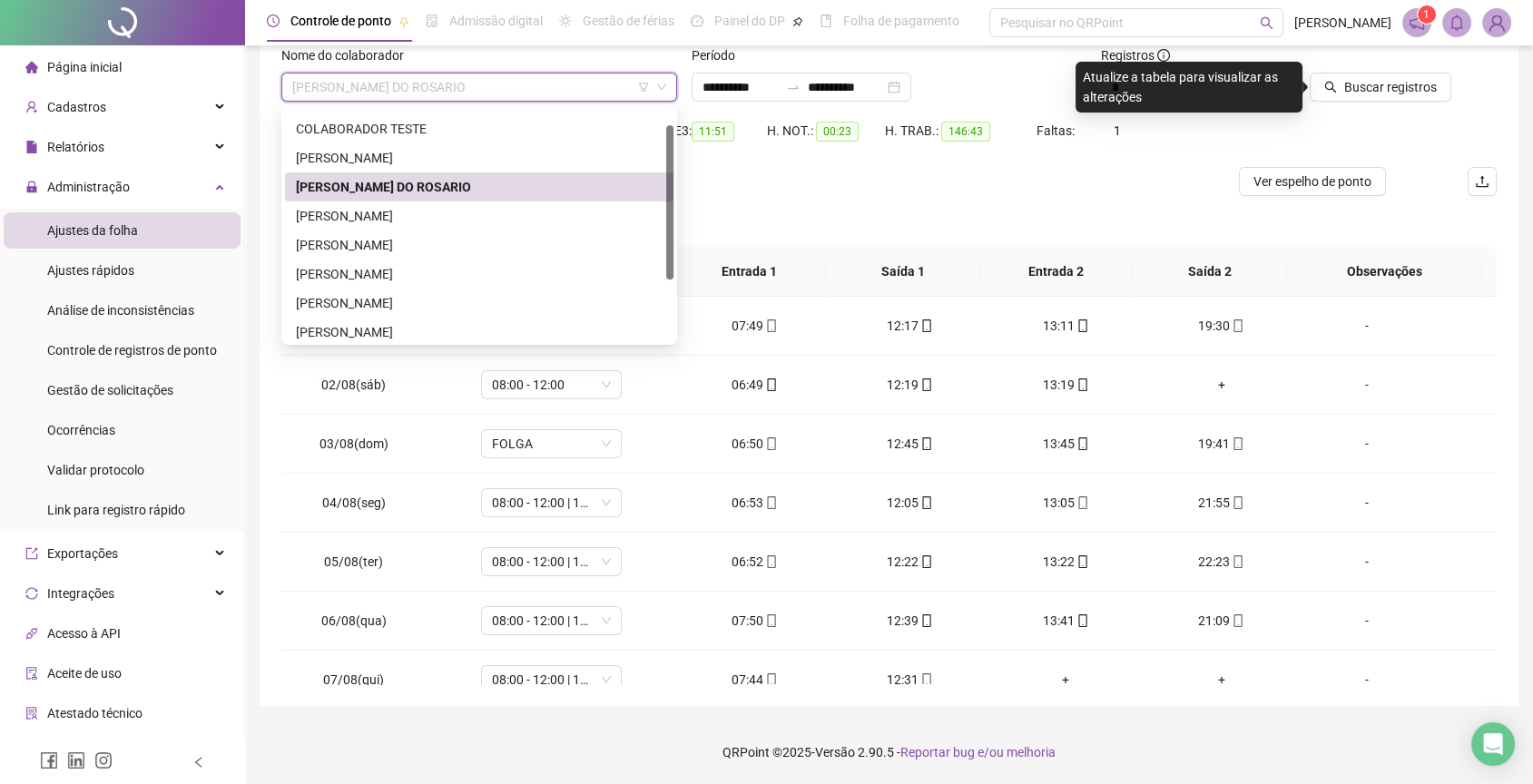
click at [548, 98] on span "[PERSON_NAME] DO ROSARIO" at bounding box center [479, 87] width 374 height 27
click at [483, 161] on div "[PERSON_NAME]" at bounding box center [479, 157] width 367 height 20
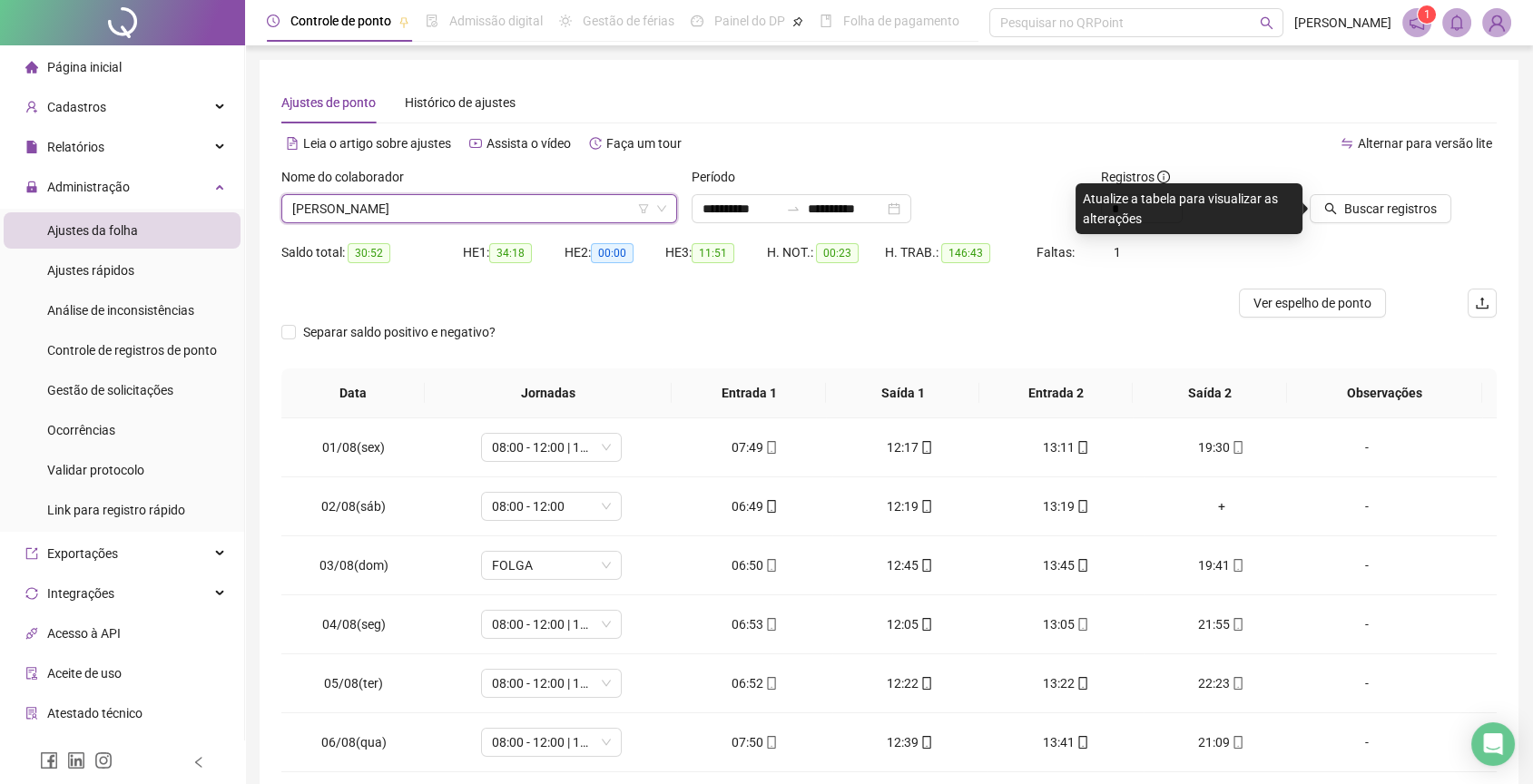
click at [506, 198] on span "[PERSON_NAME]" at bounding box center [479, 209] width 374 height 27
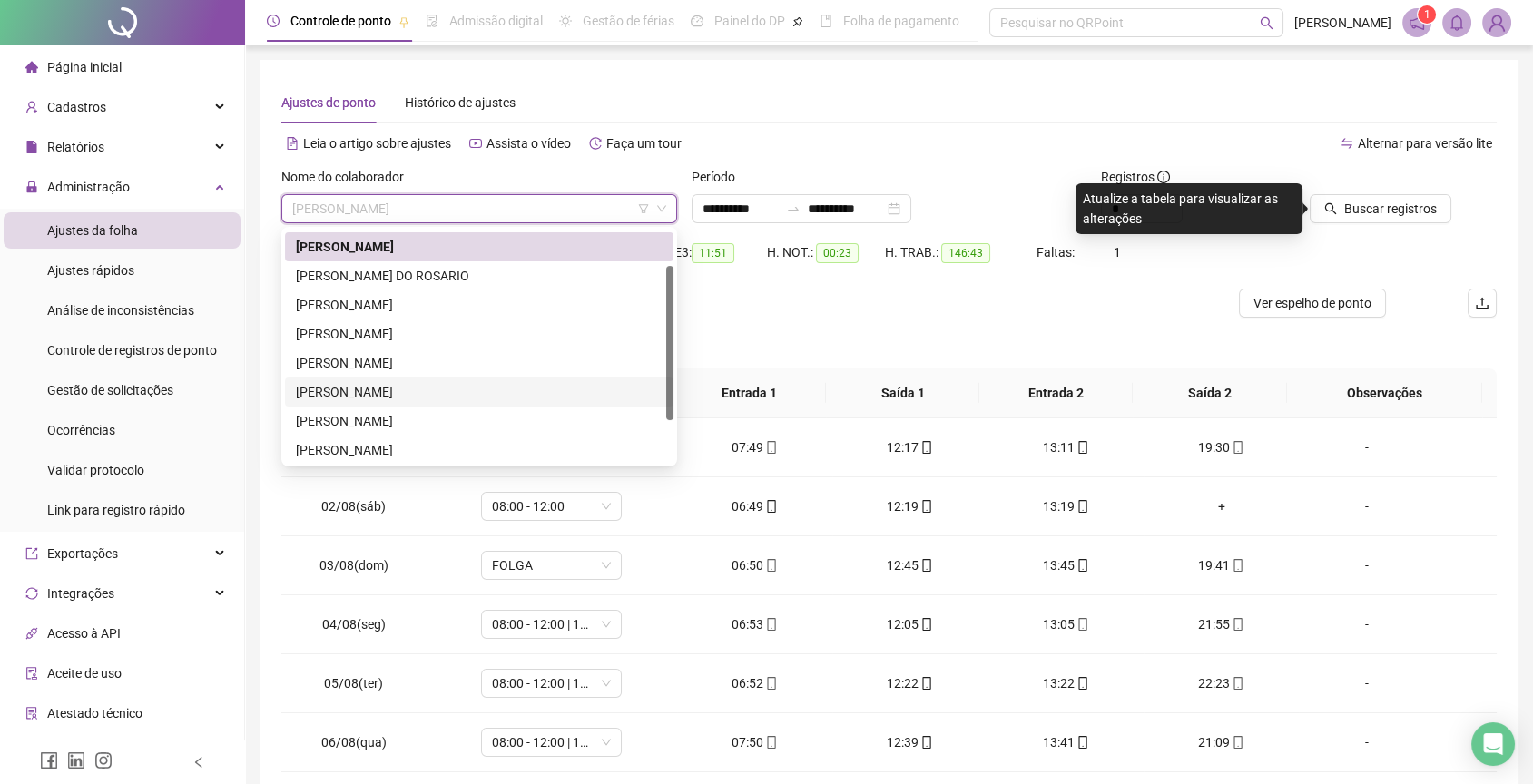
scroll to position [50, 0]
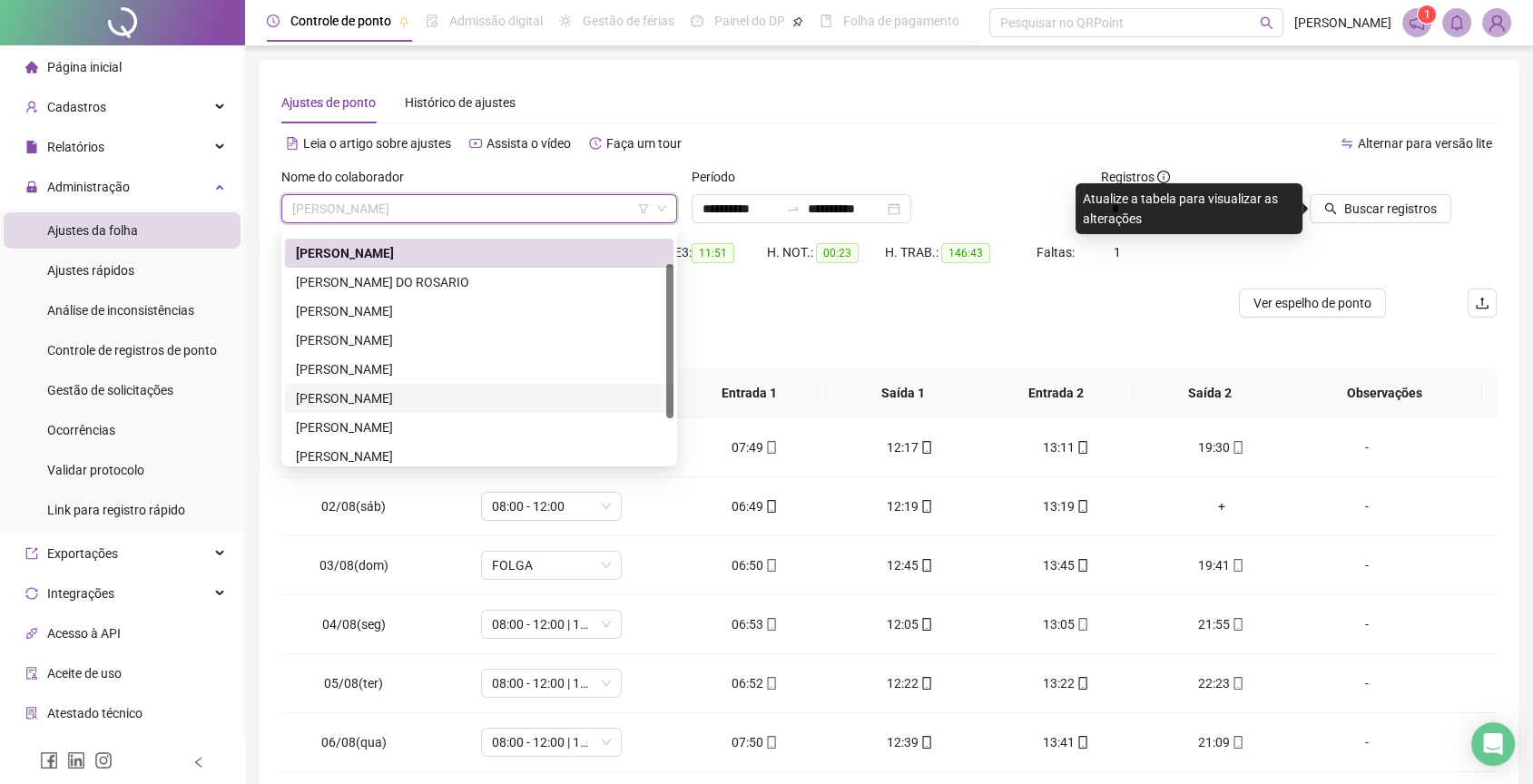
click at [412, 331] on div "[PERSON_NAME]" at bounding box center [479, 340] width 367 height 20
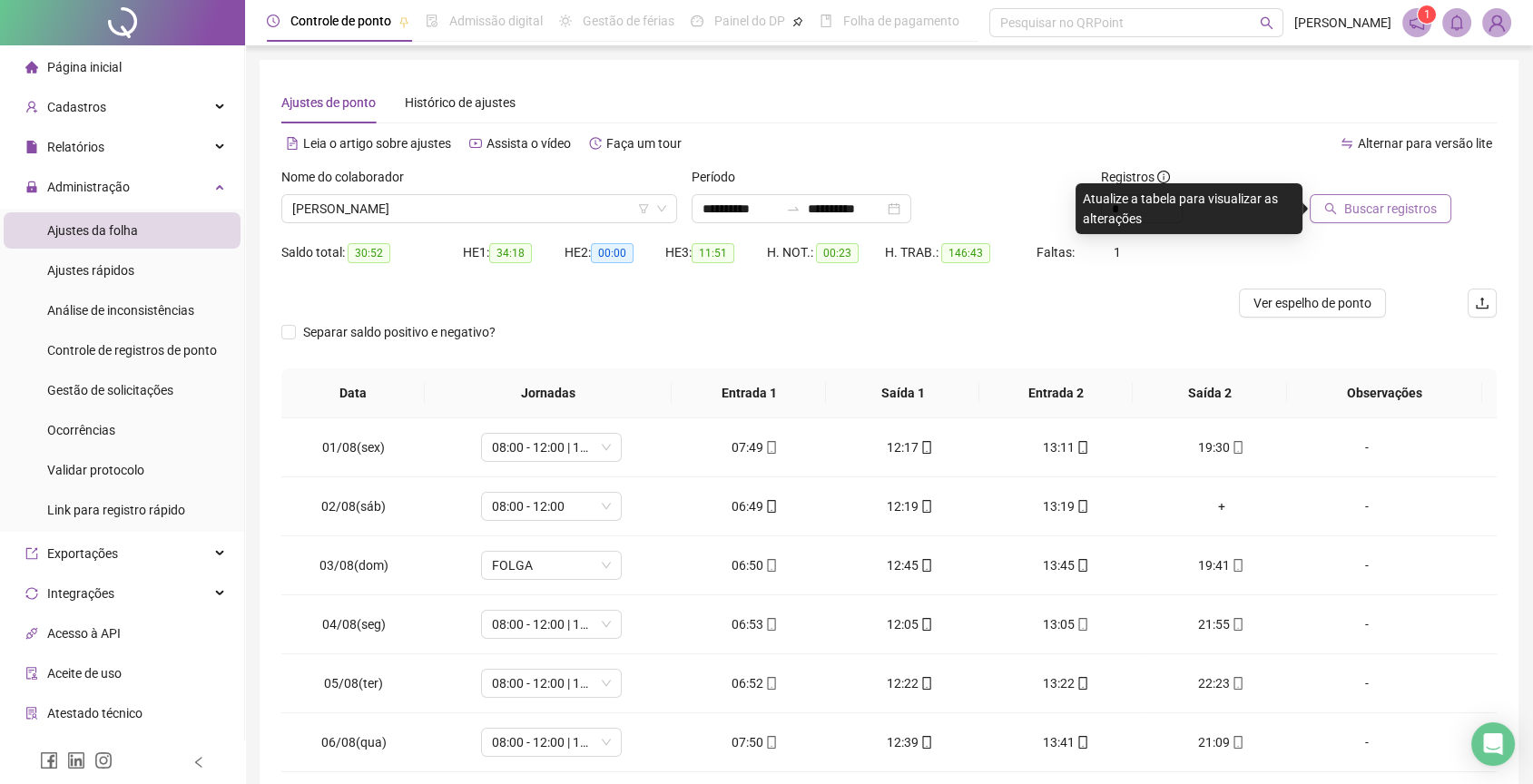
click at [1325, 201] on button "Buscar registros" at bounding box center [1380, 209] width 141 height 29
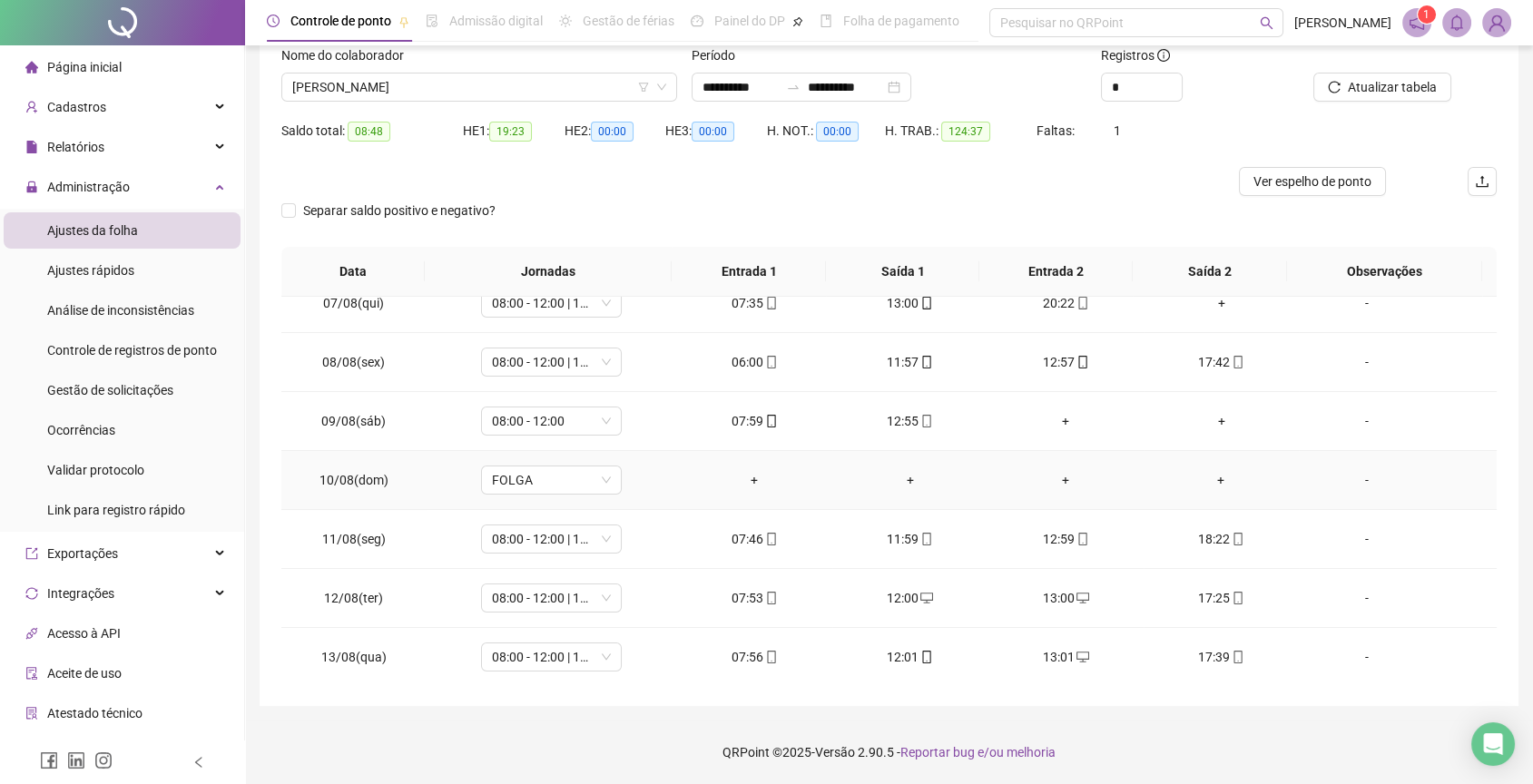
scroll to position [0, 0]
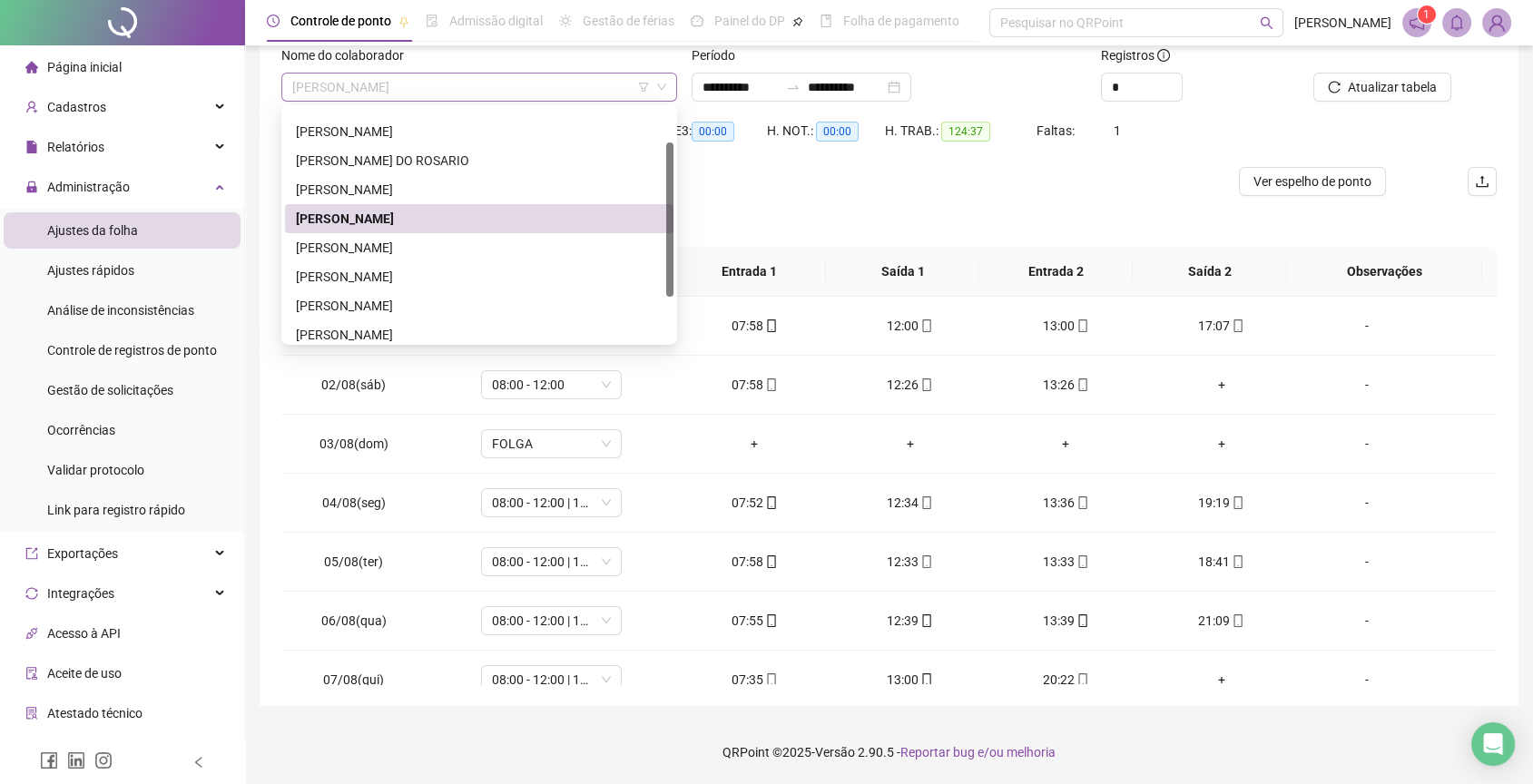
click at [451, 79] on span "[PERSON_NAME]" at bounding box center [479, 87] width 374 height 27
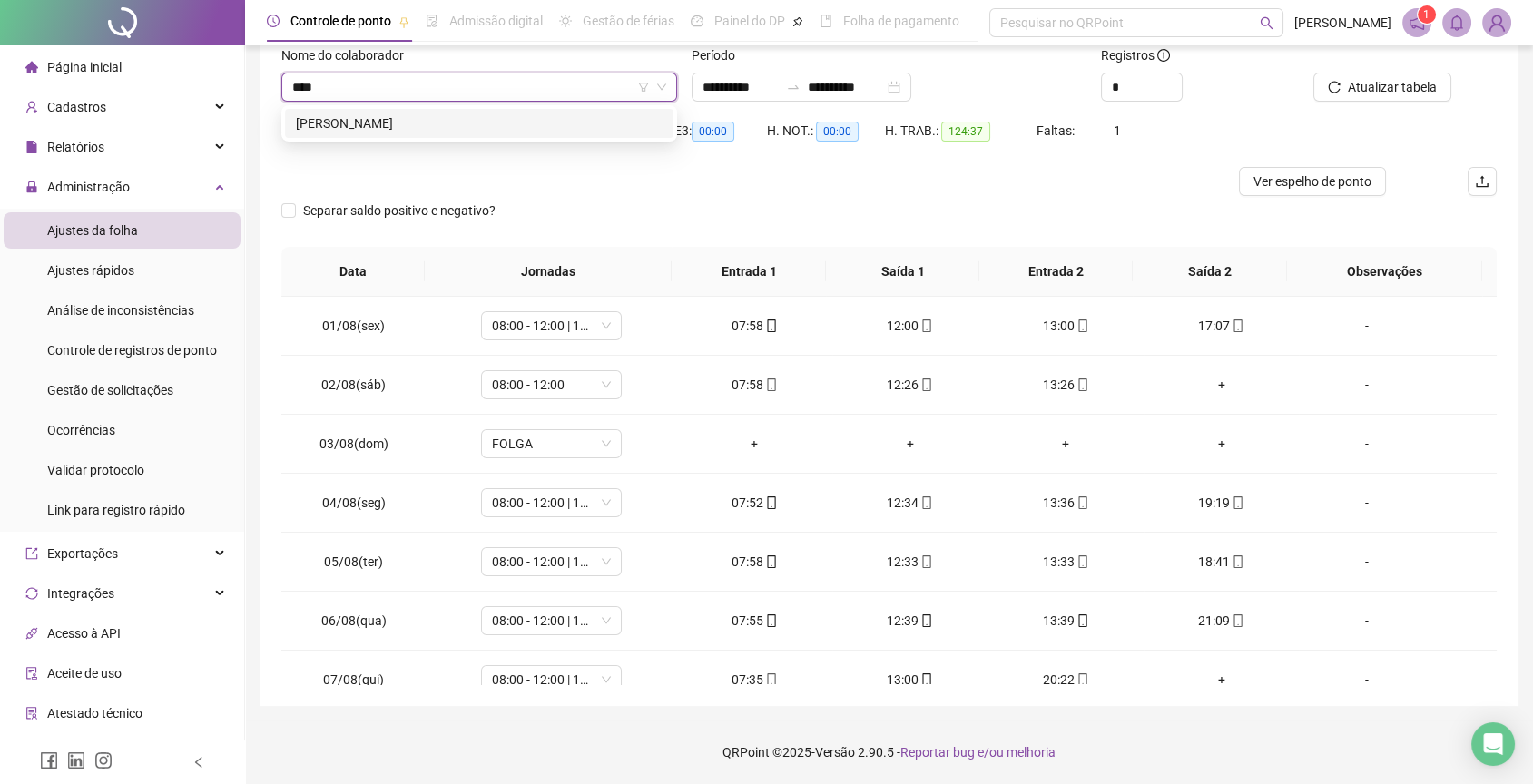
type input "*****"
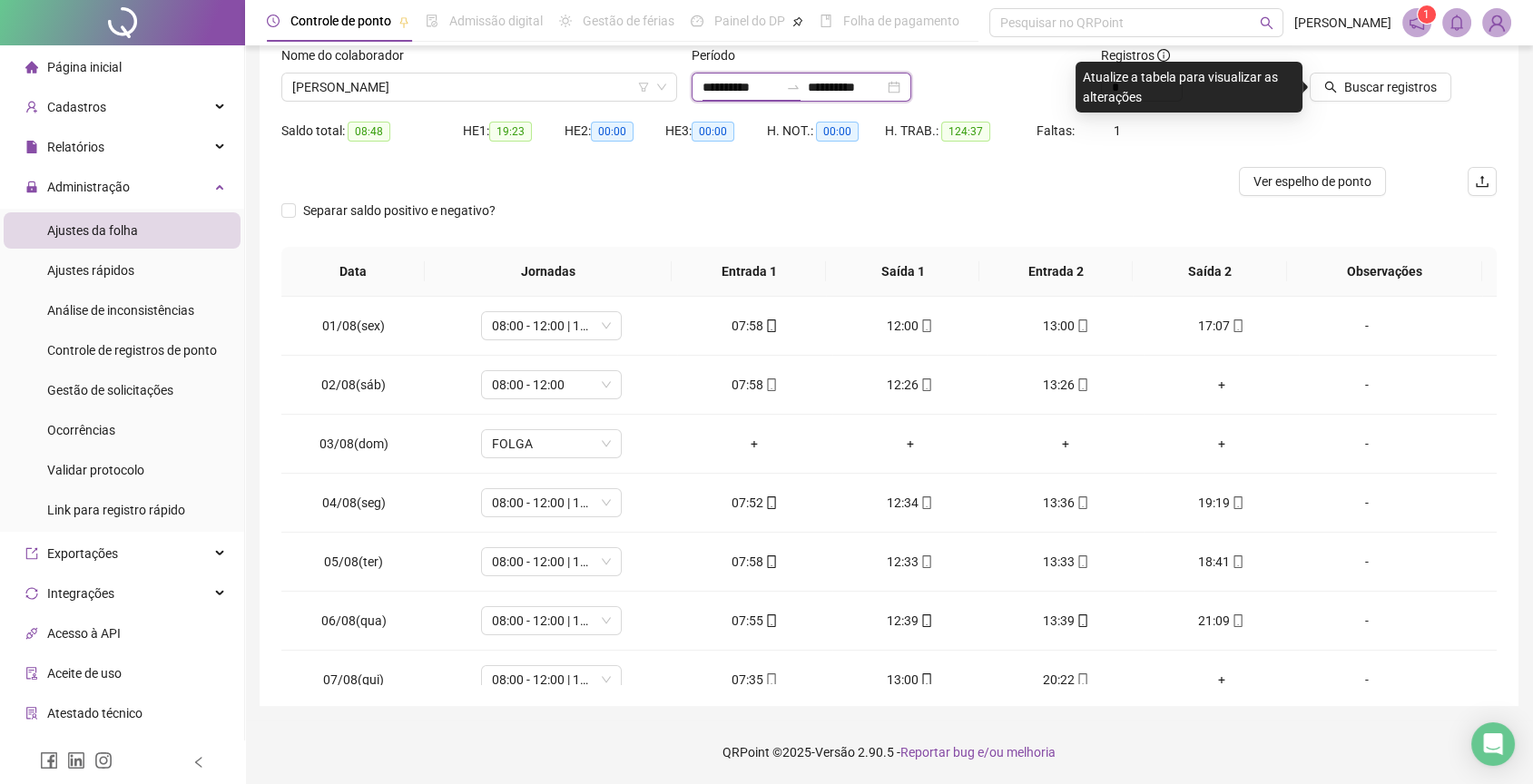
click at [762, 78] on input "**********" at bounding box center [740, 86] width 76 height 20
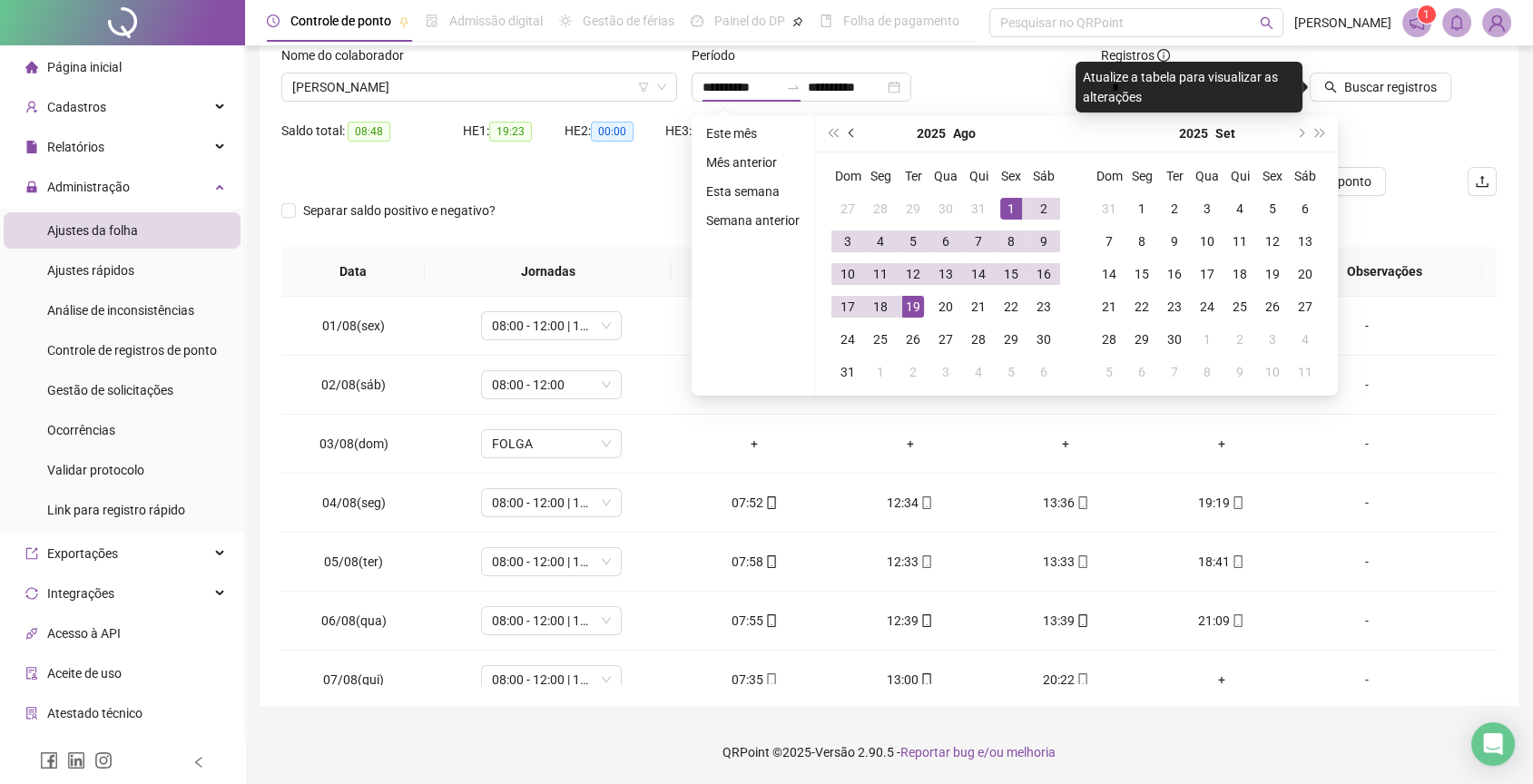
click at [854, 135] on button "prev-year" at bounding box center [852, 133] width 20 height 36
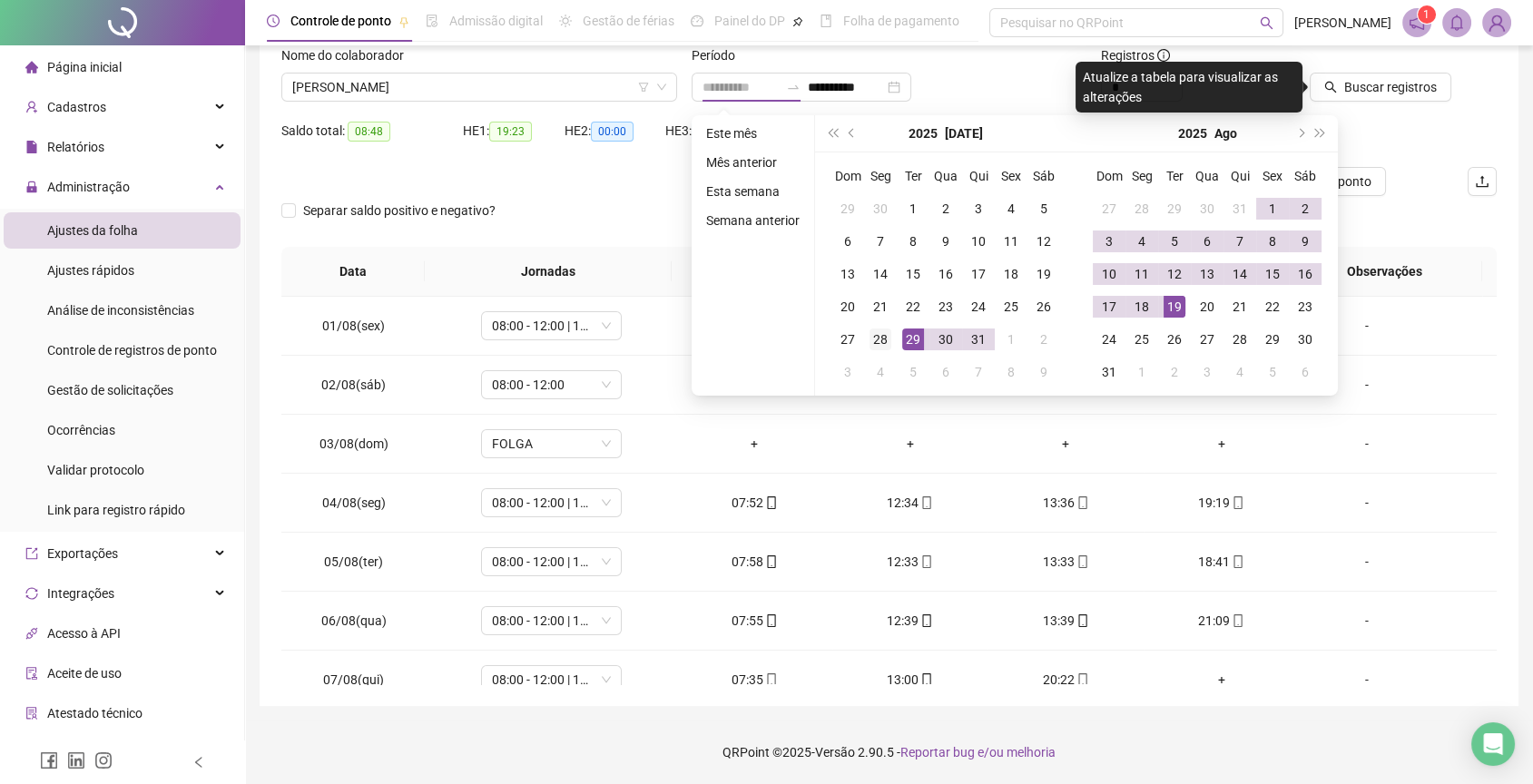
type input "**********"
click at [884, 340] on div "28" at bounding box center [880, 339] width 22 height 22
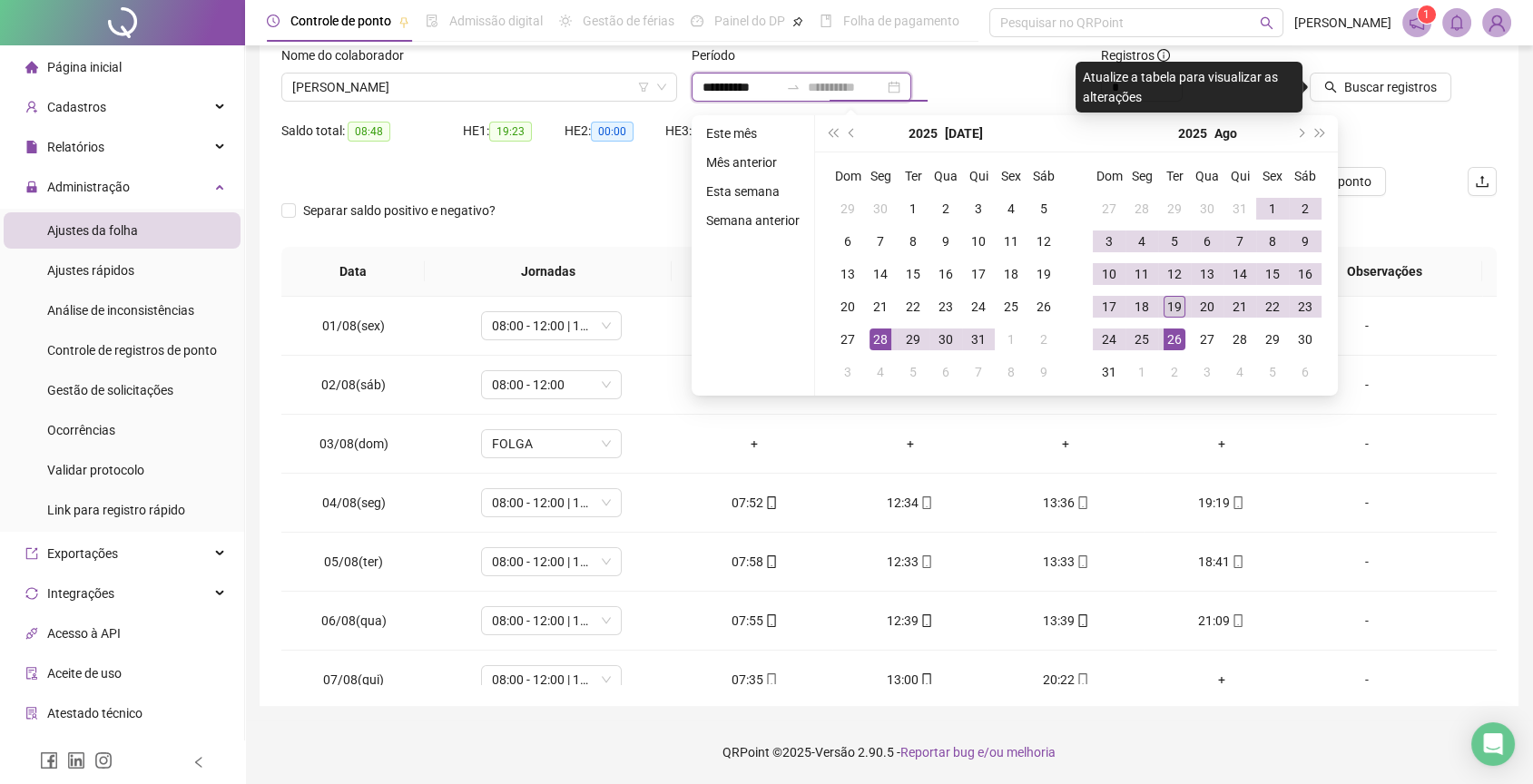
type input "**********"
click at [1175, 305] on div "19" at bounding box center [1174, 306] width 22 height 22
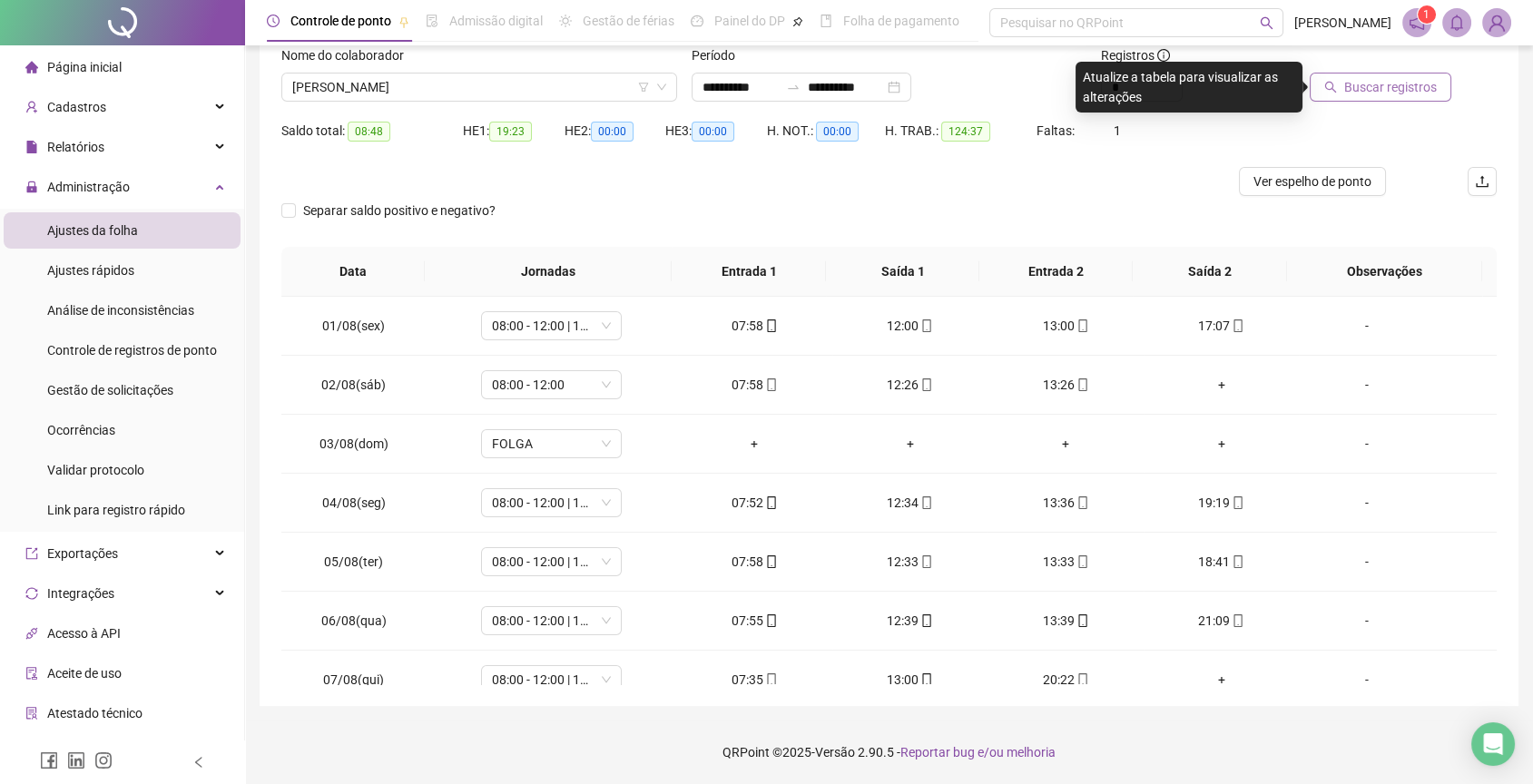
click at [1366, 91] on span "Buscar registros" at bounding box center [1390, 86] width 93 height 20
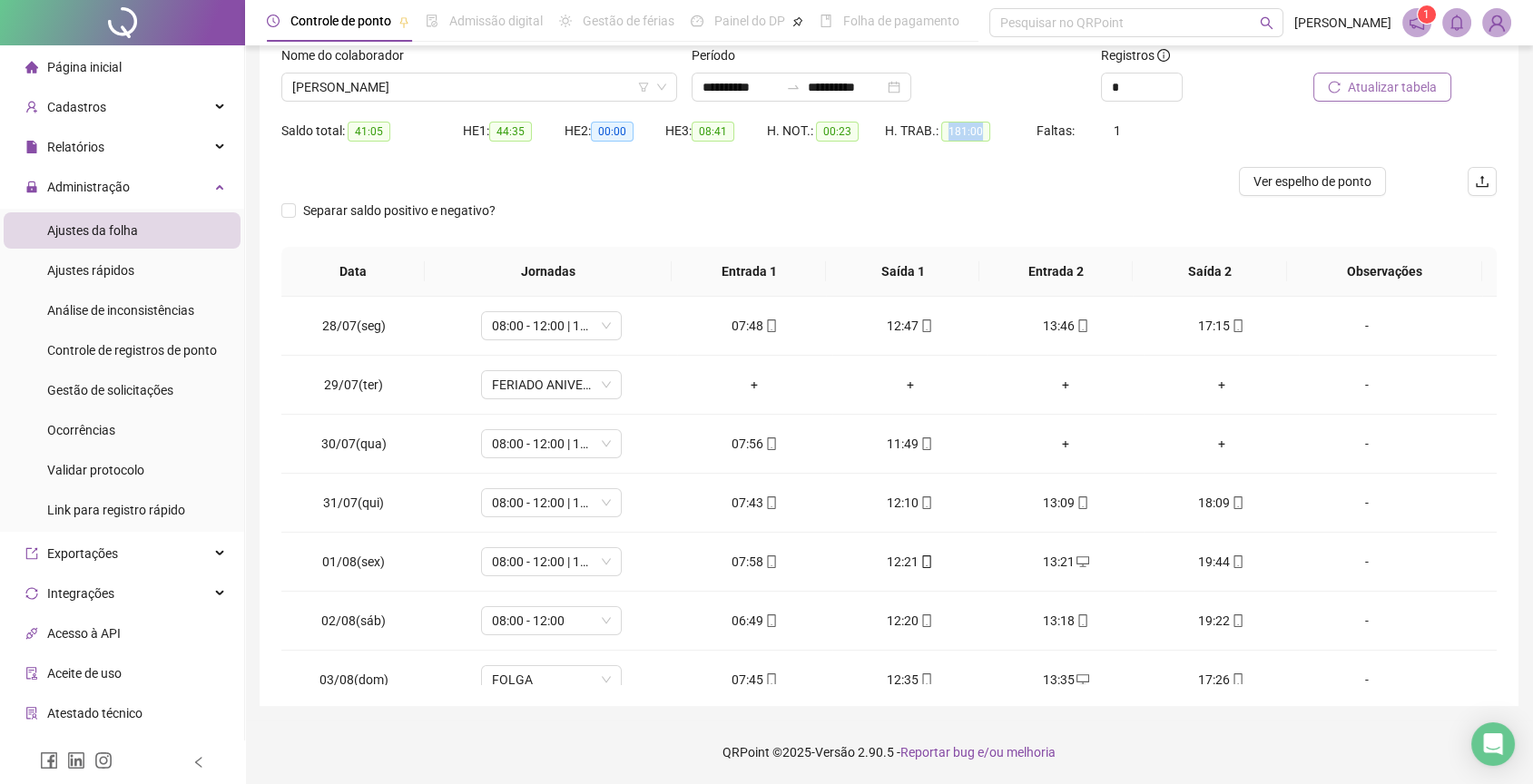
drag, startPoint x: 946, startPoint y: 133, endPoint x: 990, endPoint y: 133, distance: 44.0
click at [990, 133] on div "H. TRAB.: 181:00" at bounding box center [961, 131] width 152 height 21
click at [957, 172] on div at bounding box center [737, 181] width 912 height 29
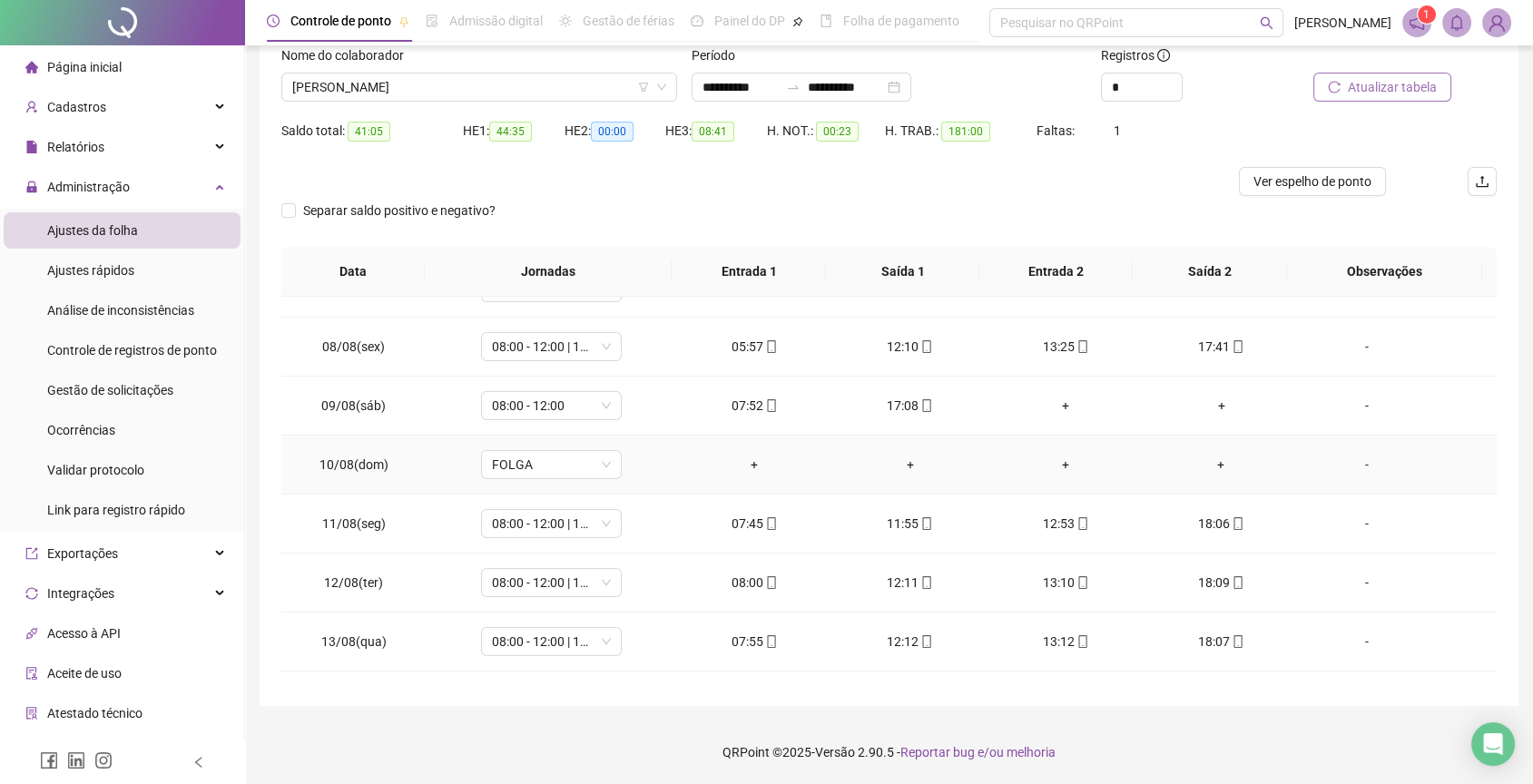
scroll to position [621, 0]
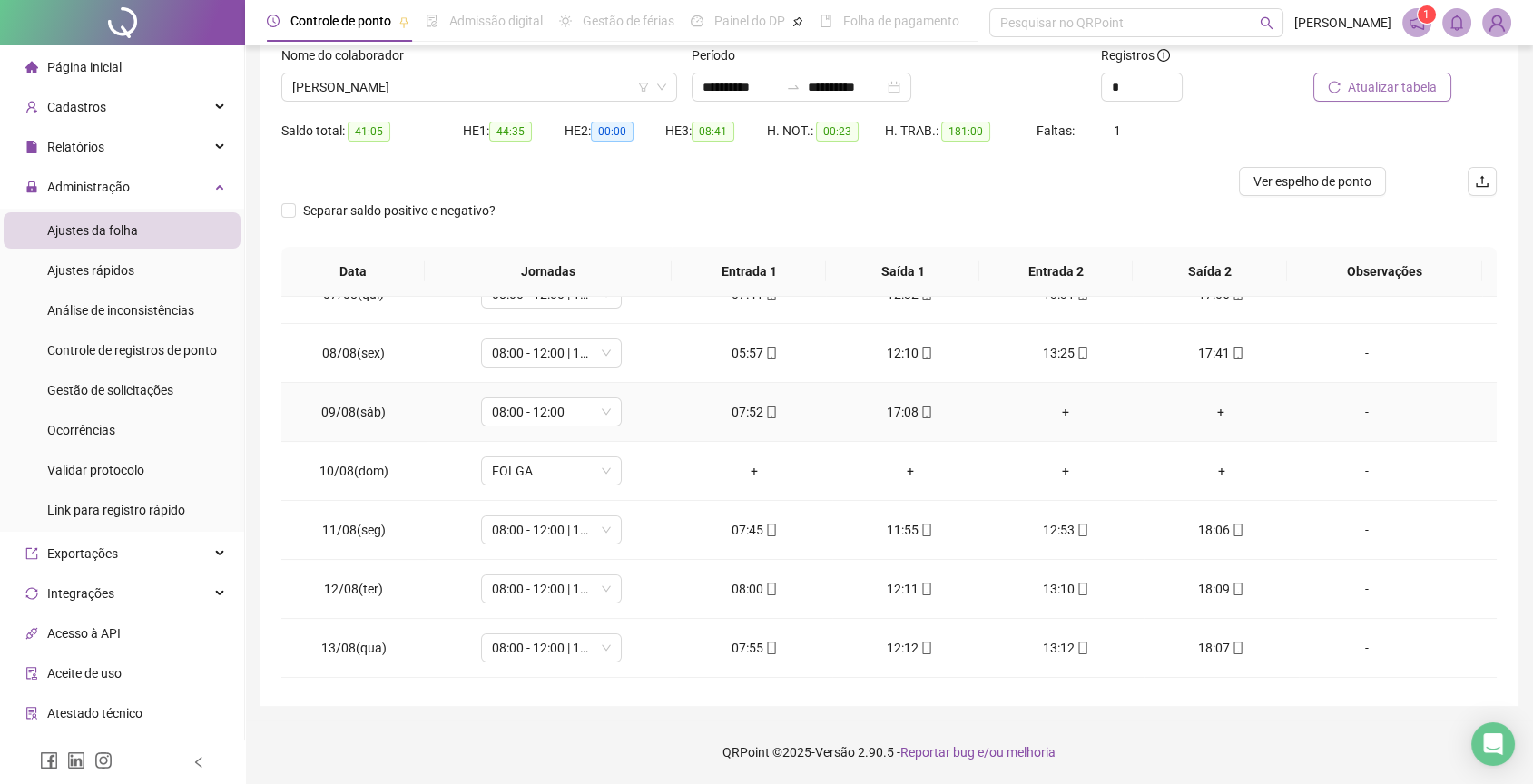
click at [1048, 412] on div "+" at bounding box center [1065, 412] width 126 height 20
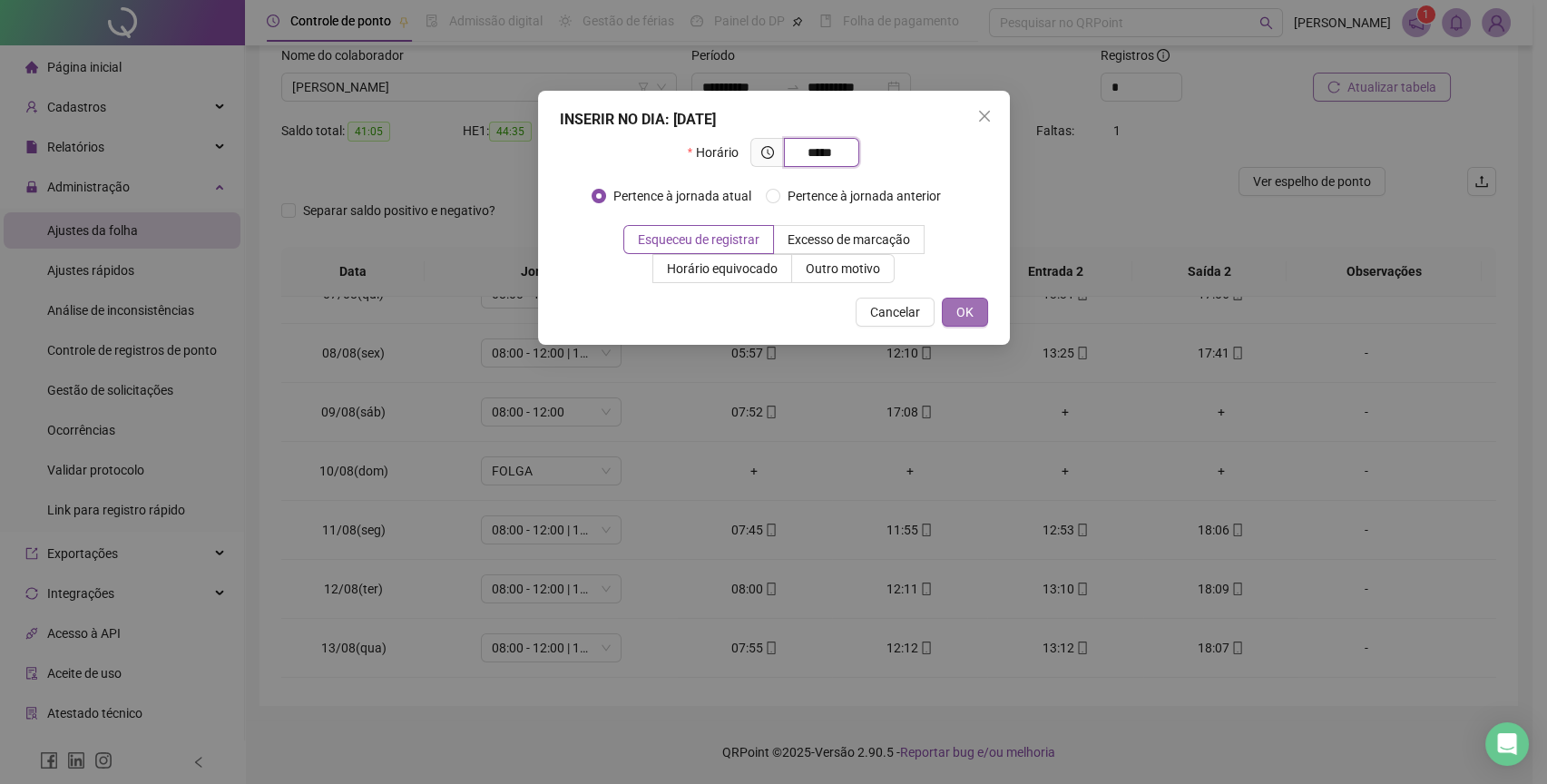
type input "*****"
click at [982, 311] on button "OK" at bounding box center [965, 312] width 46 height 29
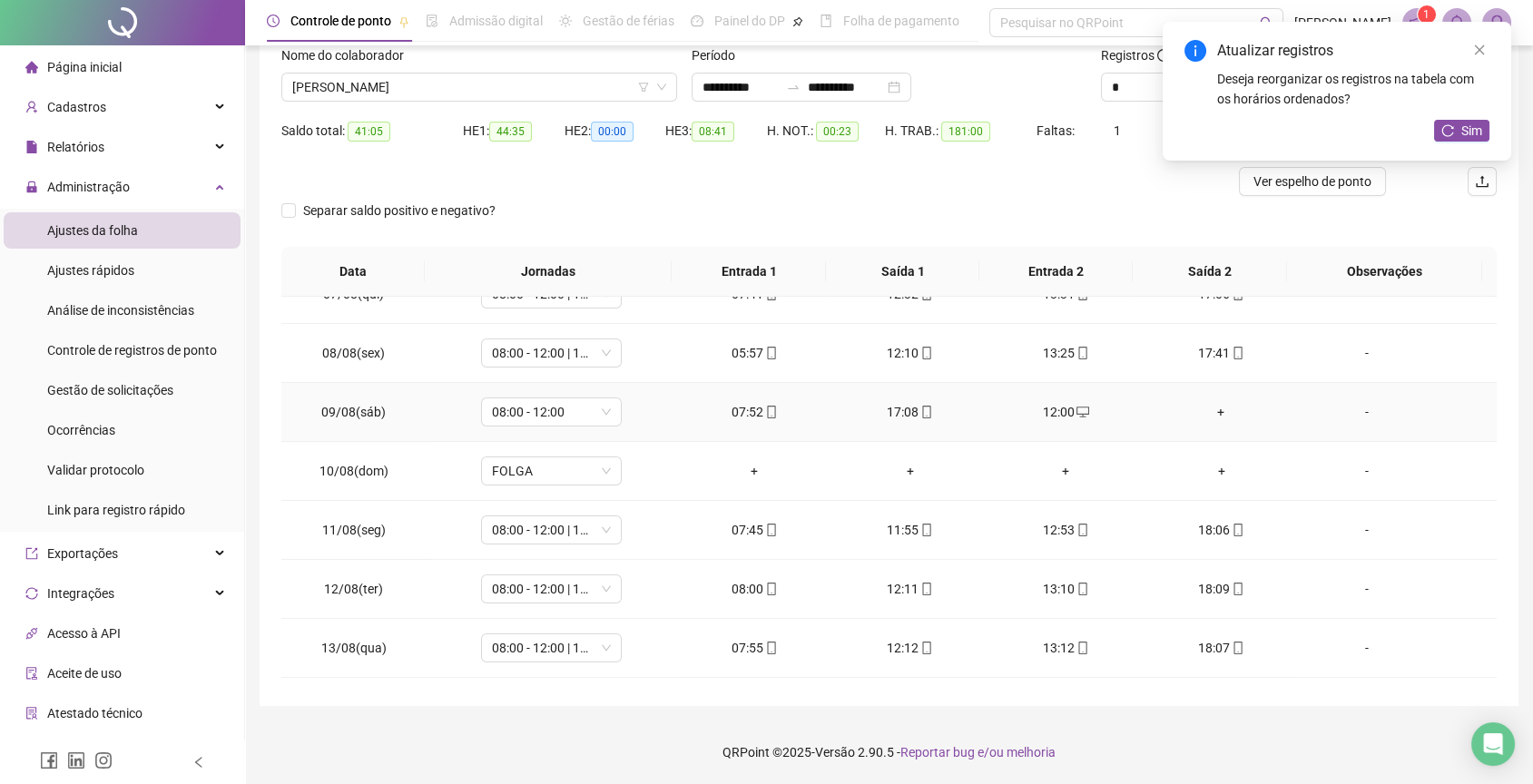
click at [1206, 408] on div "+" at bounding box center [1220, 412] width 126 height 20
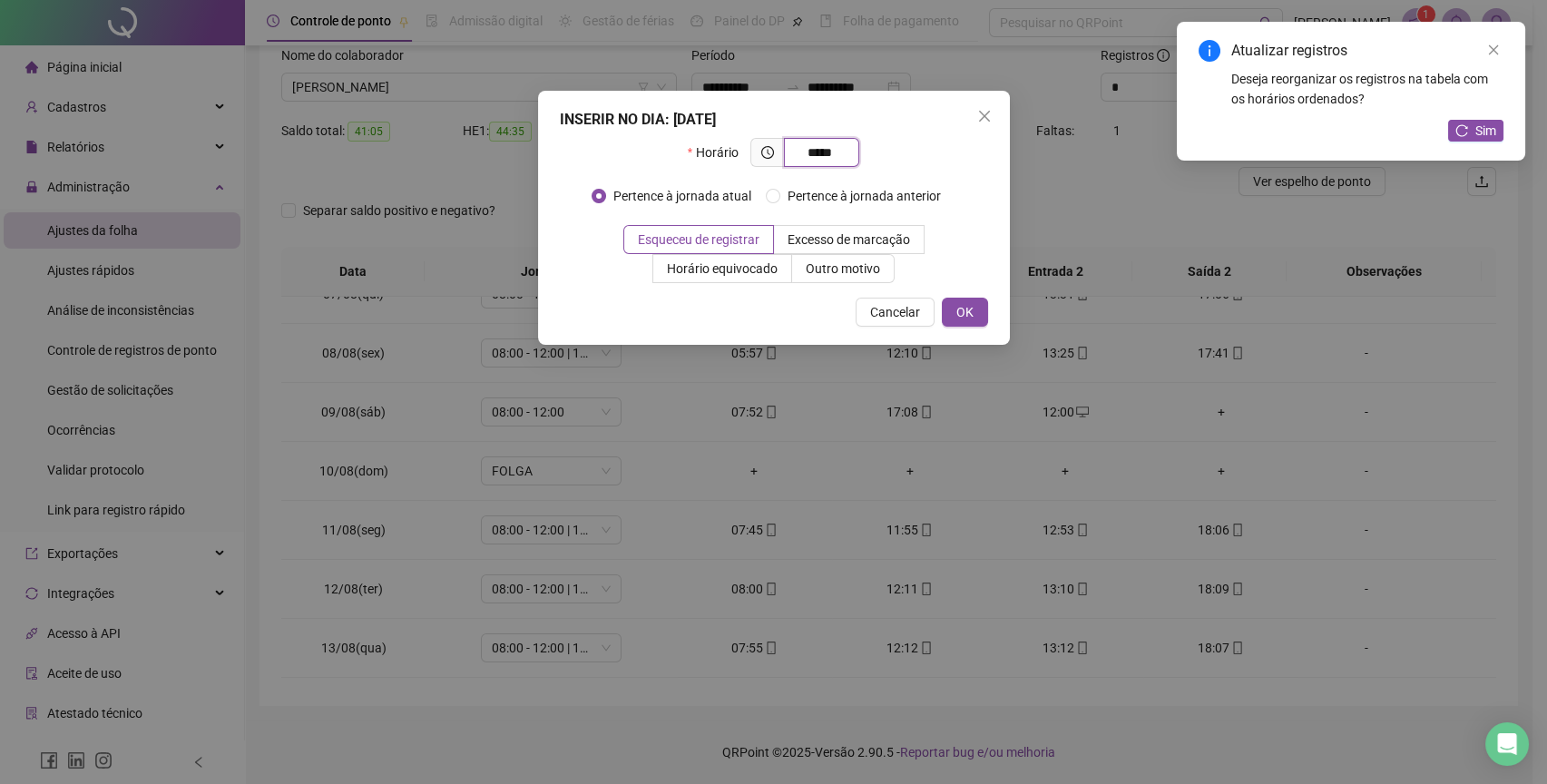
type input "*****"
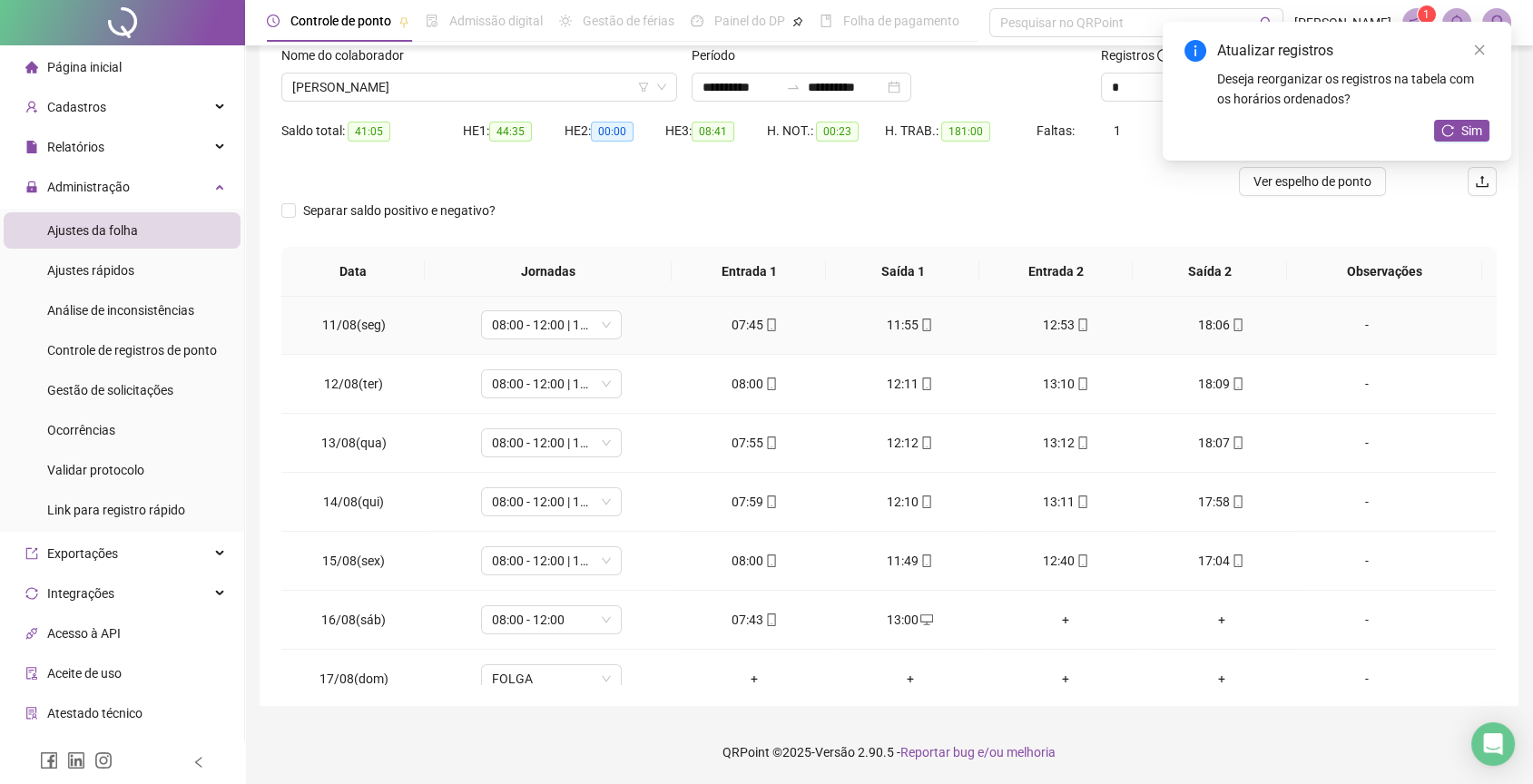
scroll to position [966, 0]
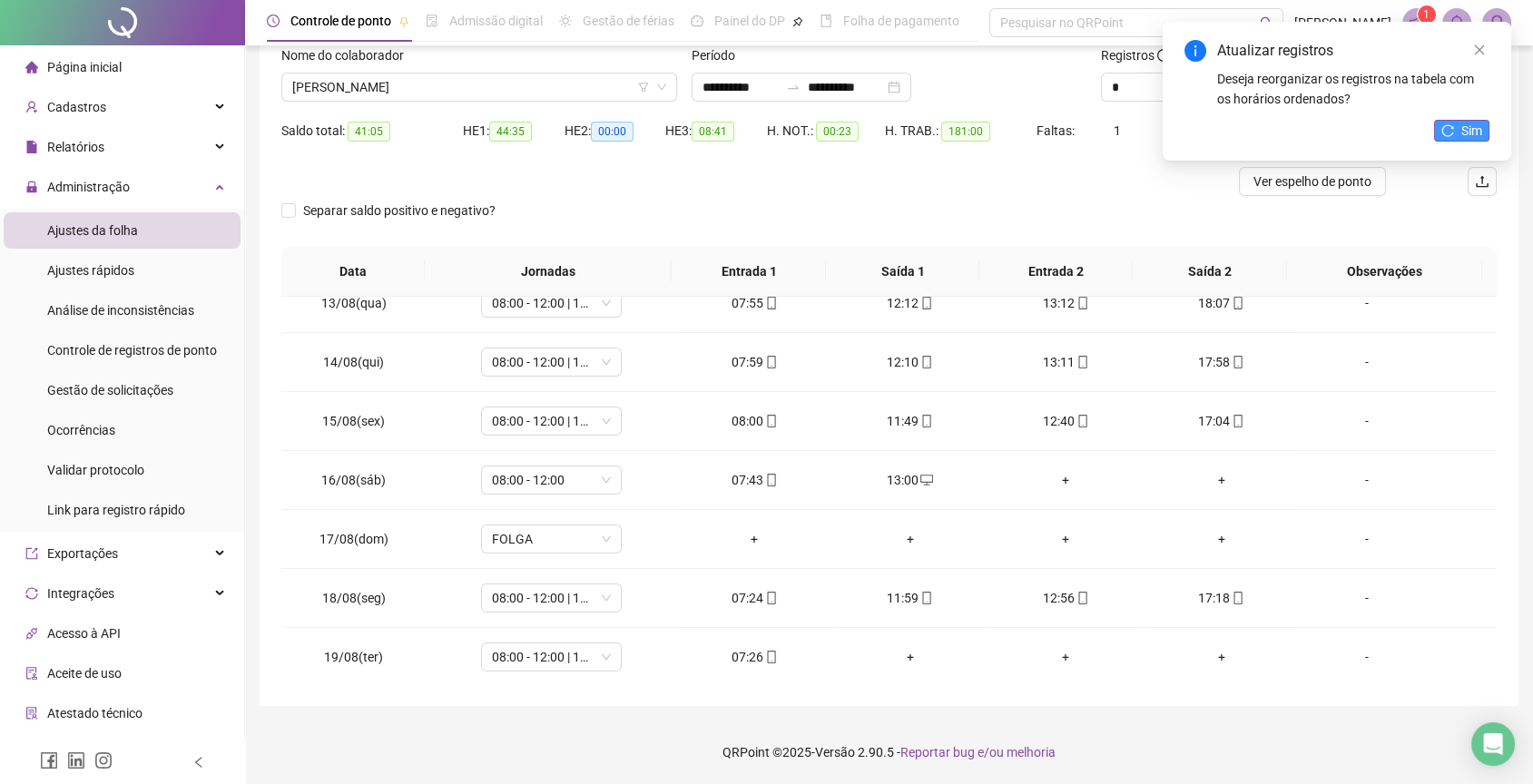
click at [1453, 120] on button "Sim" at bounding box center [1461, 130] width 55 height 22
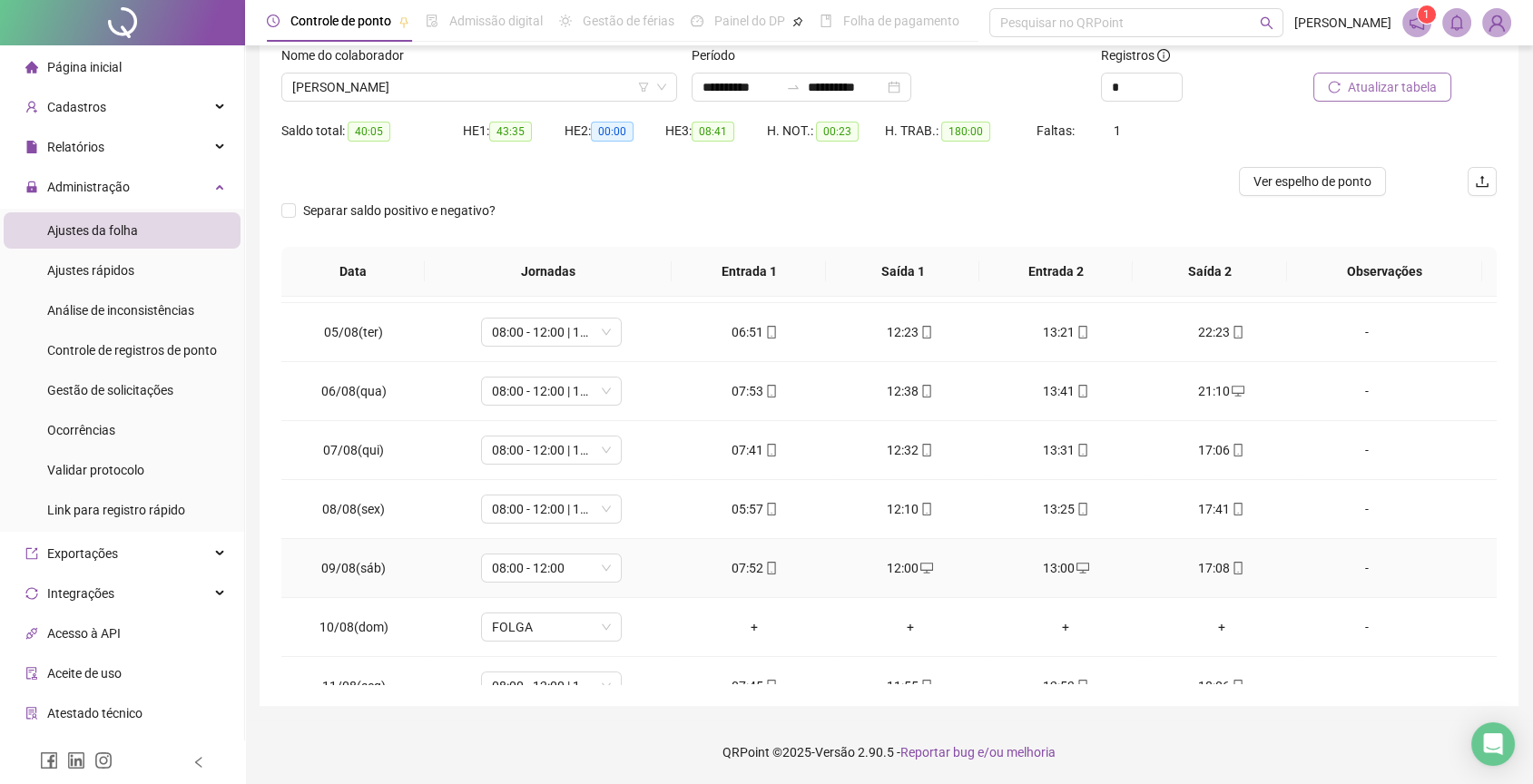
scroll to position [465, 0]
click at [963, 563] on div "12:00" at bounding box center [910, 568] width 126 height 20
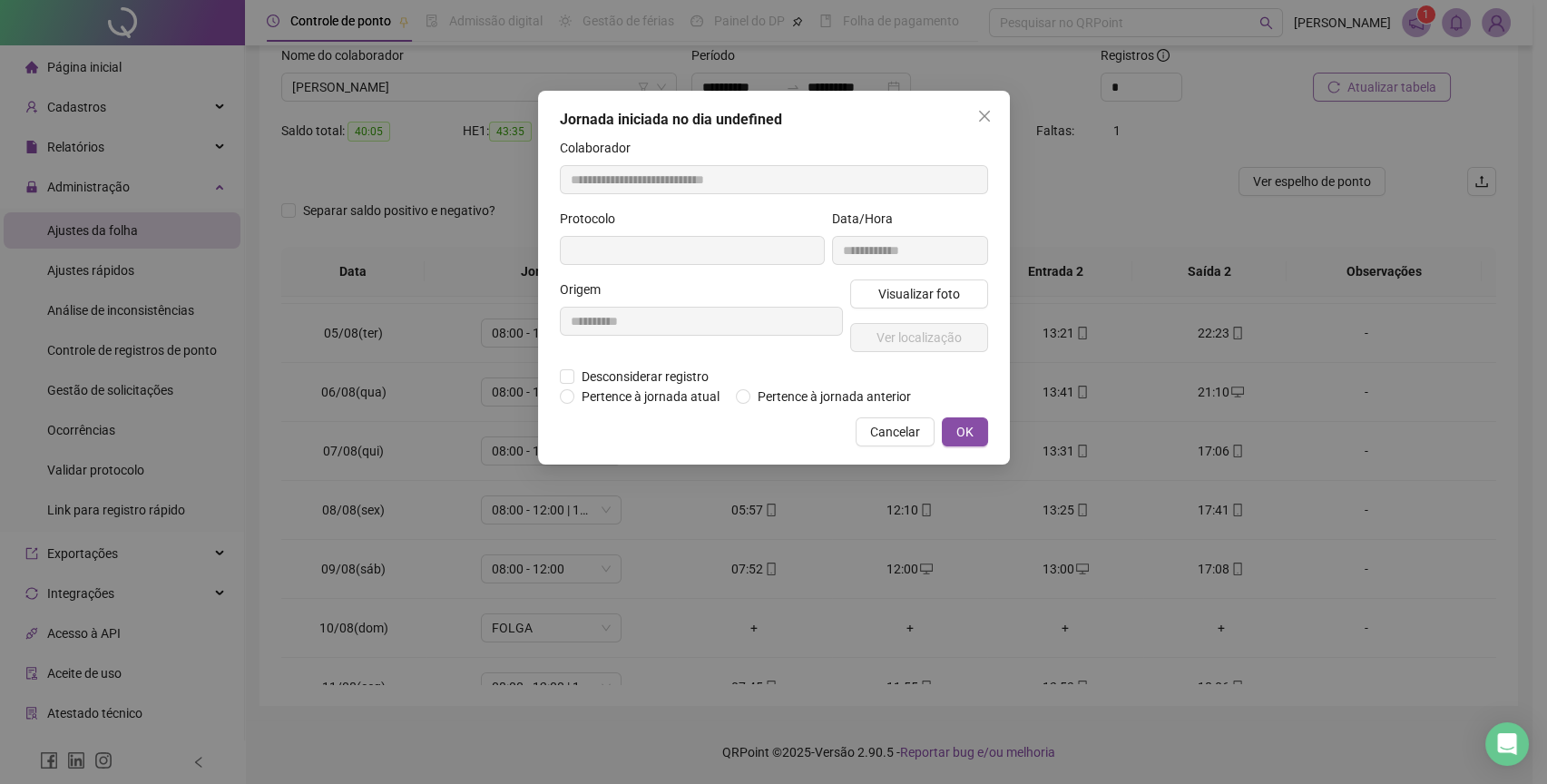
type input "**********"
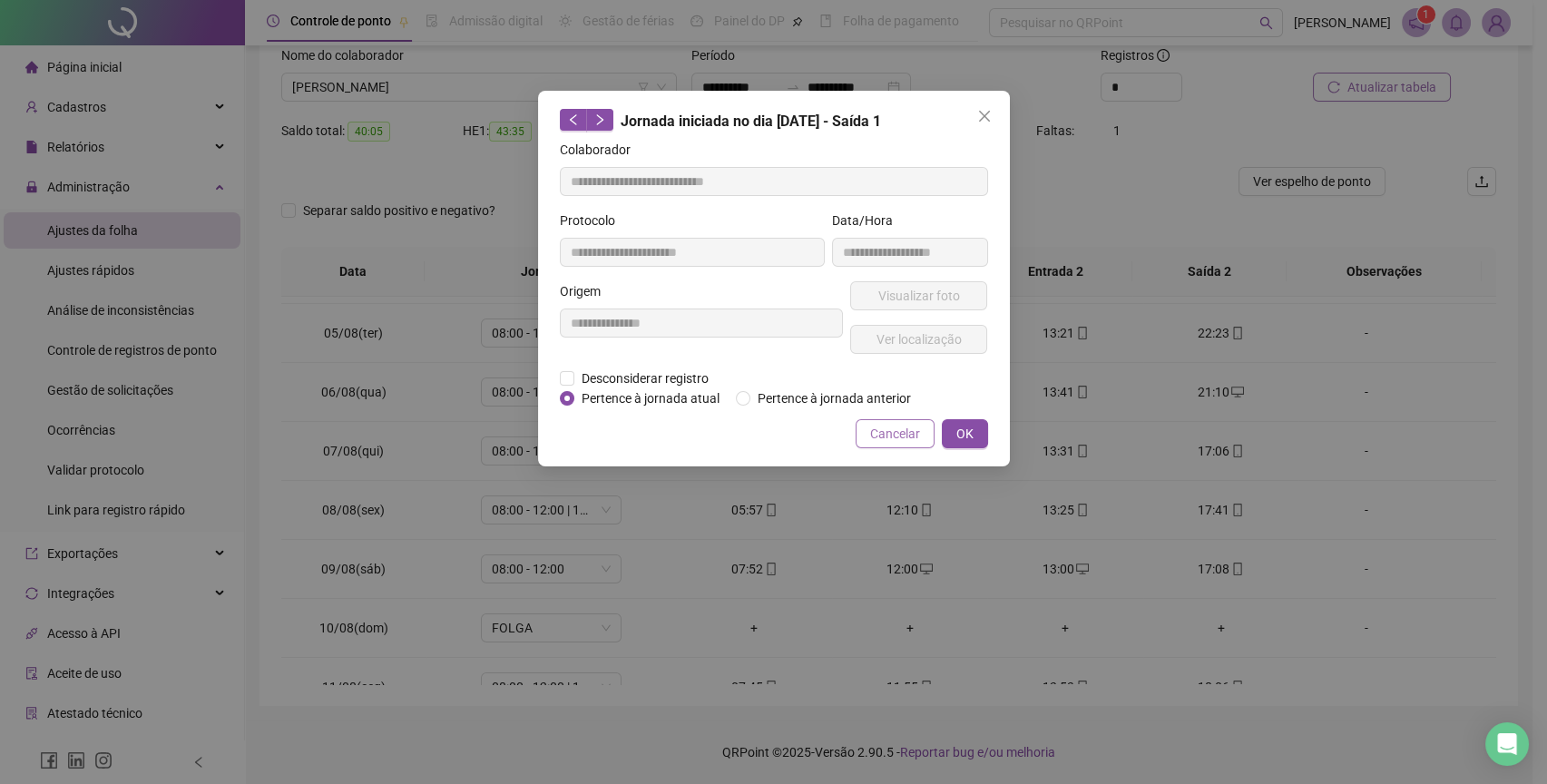
click at [898, 436] on span "Cancelar" at bounding box center [895, 433] width 50 height 20
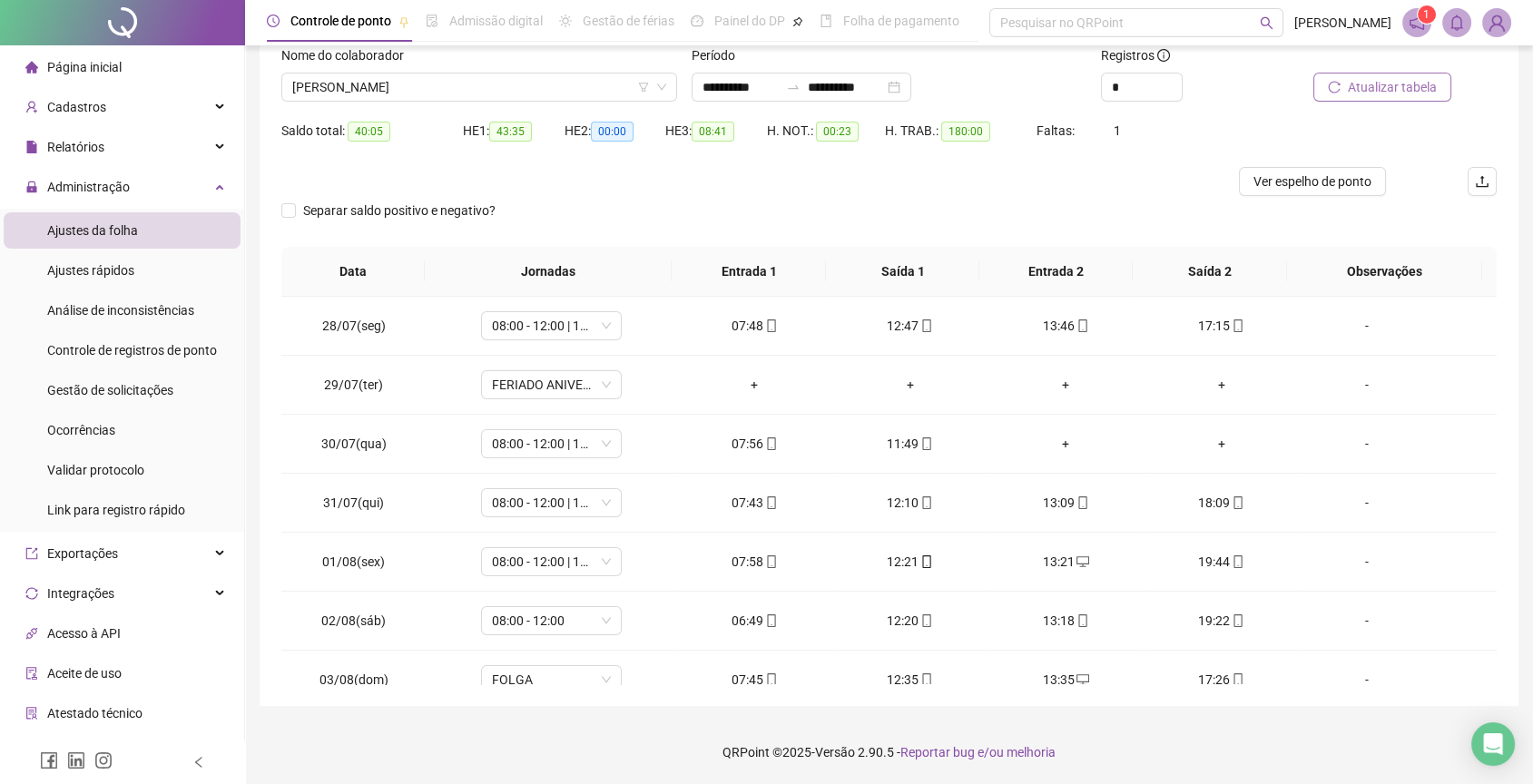
scroll to position [0, 0]
drag, startPoint x: 945, startPoint y: 129, endPoint x: 980, endPoint y: 132, distance: 35.1
click at [980, 132] on span "180:00" at bounding box center [966, 131] width 49 height 20
drag, startPoint x: 942, startPoint y: 133, endPoint x: 984, endPoint y: 132, distance: 42.0
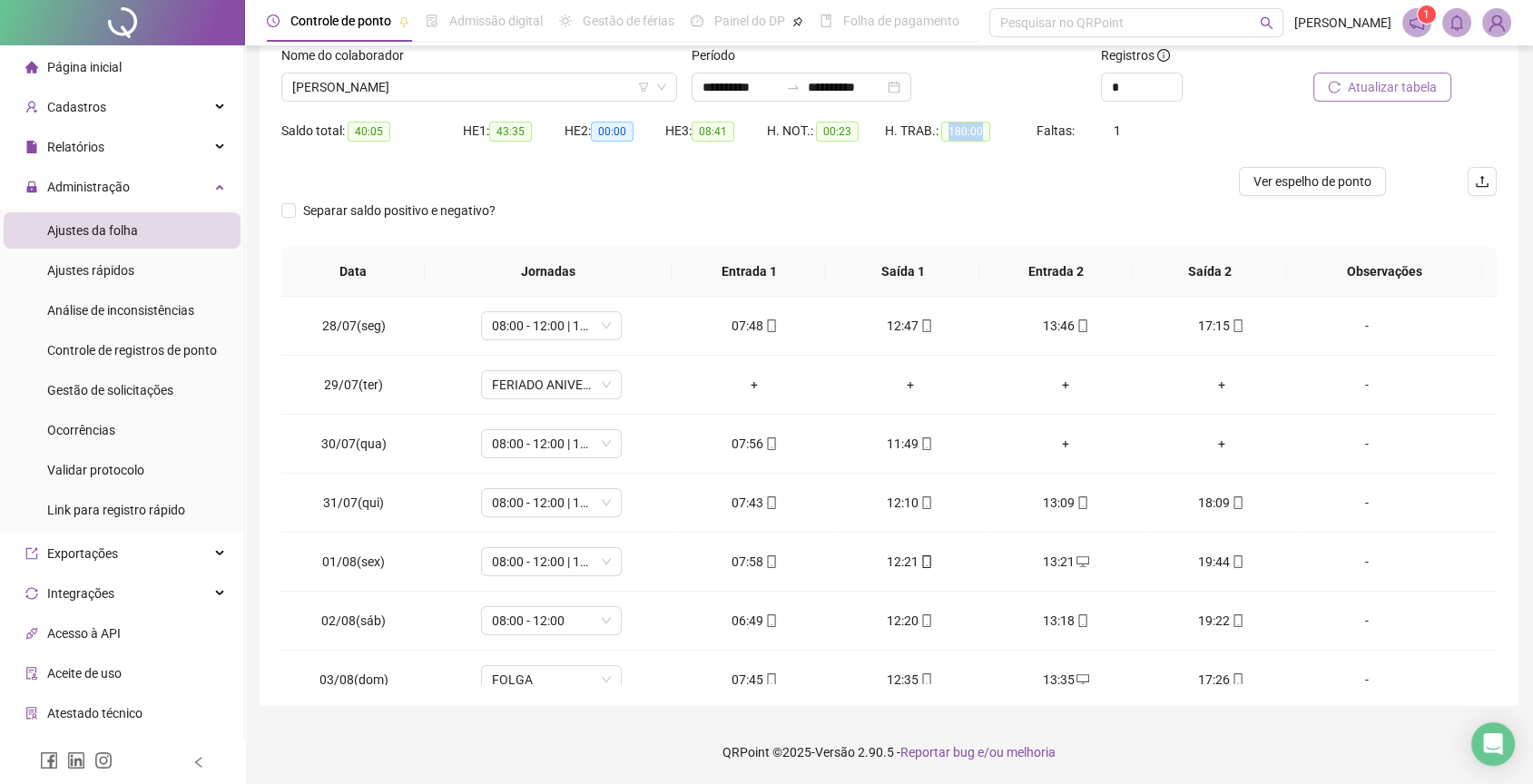
click at [984, 132] on span "180:00" at bounding box center [966, 131] width 49 height 20
click at [932, 140] on div "H. TRAB.: 180:00" at bounding box center [961, 130] width 152 height 29
drag, startPoint x: 498, startPoint y: 125, endPoint x: 538, endPoint y: 131, distance: 40.4
click at [538, 131] on div "HE 1: 43:35" at bounding box center [514, 131] width 102 height 21
click at [1267, 189] on span "Ver espelho de ponto" at bounding box center [1312, 181] width 118 height 20
